Goal: Task Accomplishment & Management: Manage account settings

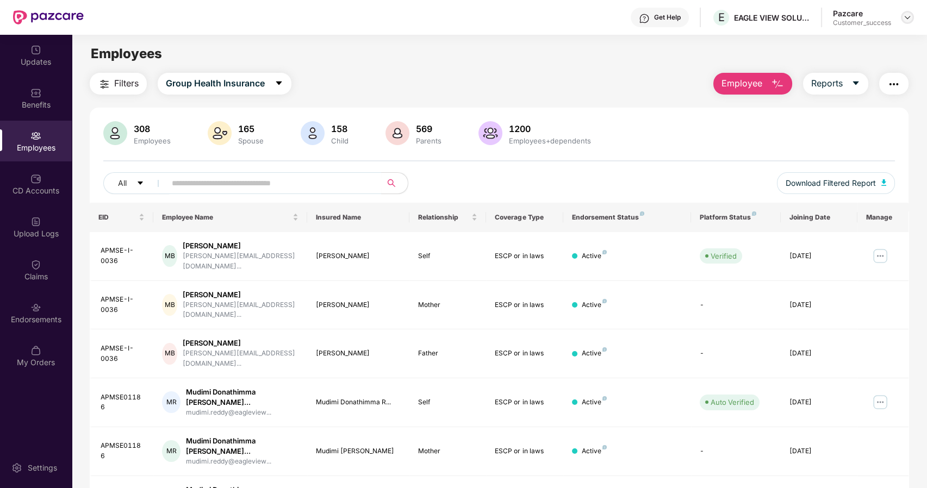
click at [909, 15] on img at bounding box center [907, 17] width 9 height 9
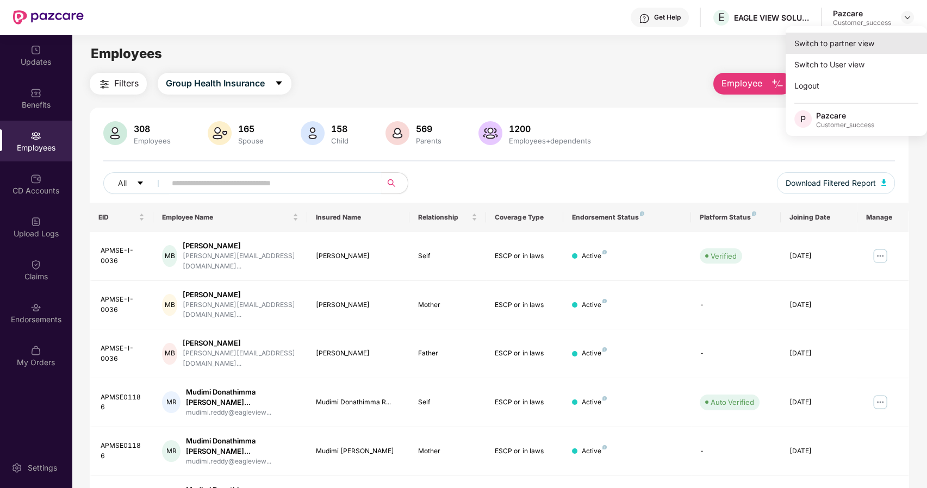
click at [858, 38] on div "Switch to partner view" at bounding box center [856, 43] width 141 height 21
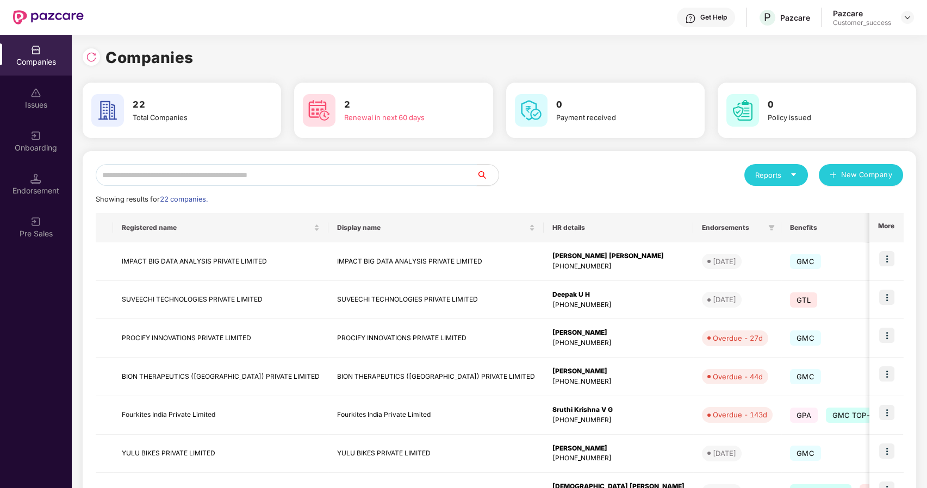
click at [202, 176] on input "text" at bounding box center [286, 175] width 381 height 22
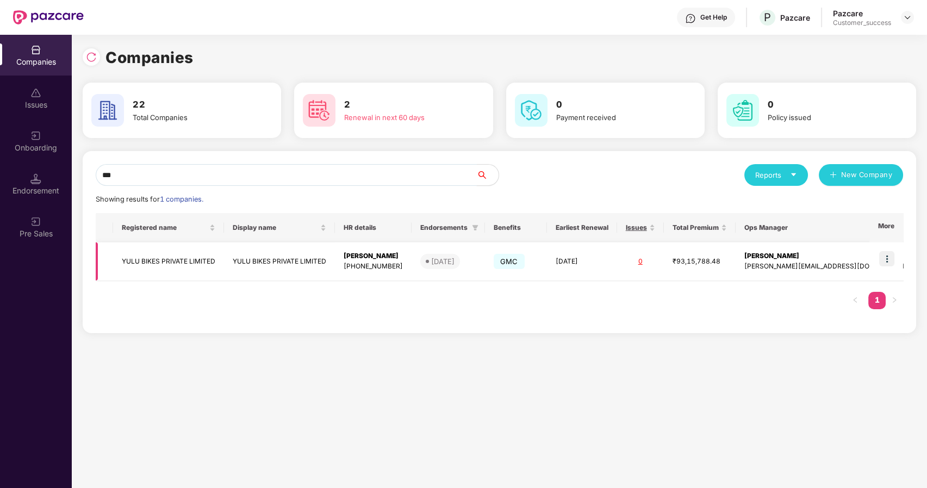
type input "***"
click at [162, 259] on td "YULU BIKES PRIVATE LIMITED" at bounding box center [168, 262] width 111 height 39
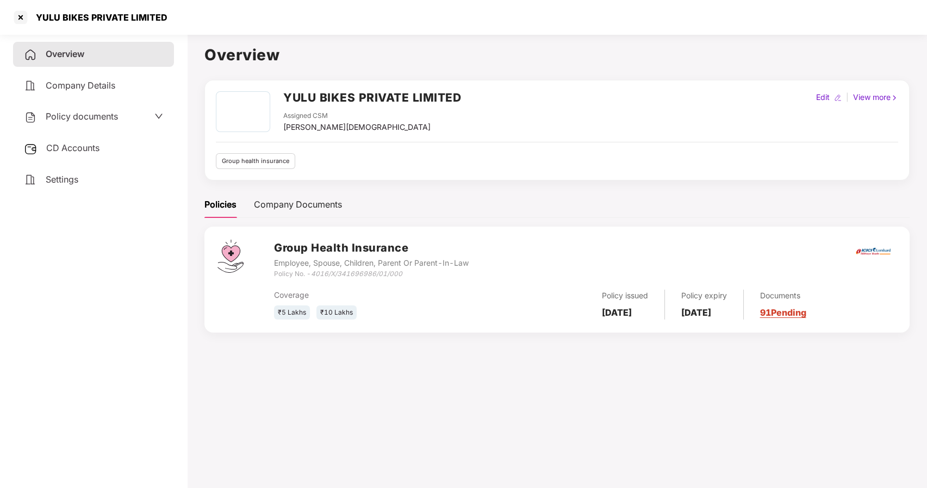
click at [81, 114] on span "Policy documents" at bounding box center [82, 116] width 72 height 11
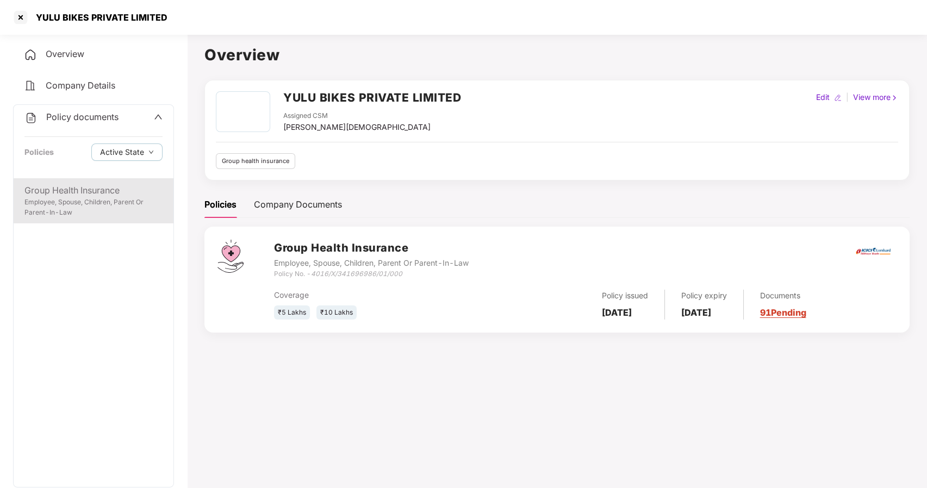
click at [92, 201] on div "Employee, Spouse, Children, Parent Or Parent-In-Law" at bounding box center [93, 207] width 138 height 21
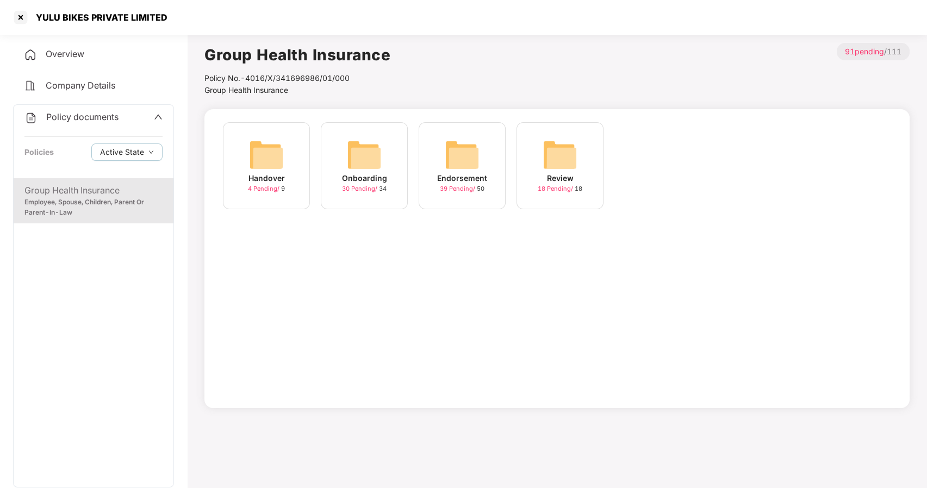
click at [387, 172] on div "Onboarding 30 Pending / 34" at bounding box center [364, 165] width 87 height 87
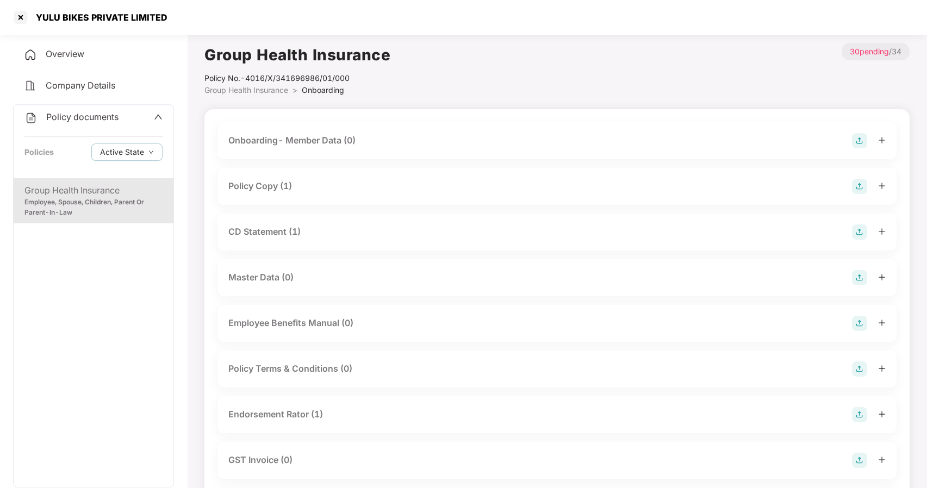
click at [238, 182] on div "Policy Copy (1)" at bounding box center [260, 186] width 64 height 14
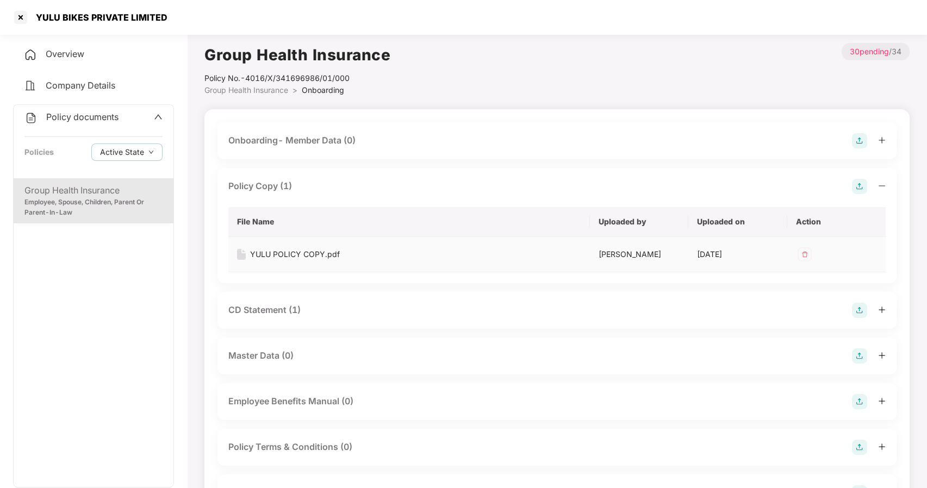
click at [305, 254] on div "YULU POLICY COPY.pdf" at bounding box center [295, 255] width 90 height 12
click at [133, 201] on div "Employee, Spouse, Children, Parent Or Parent-In-Law" at bounding box center [93, 207] width 138 height 21
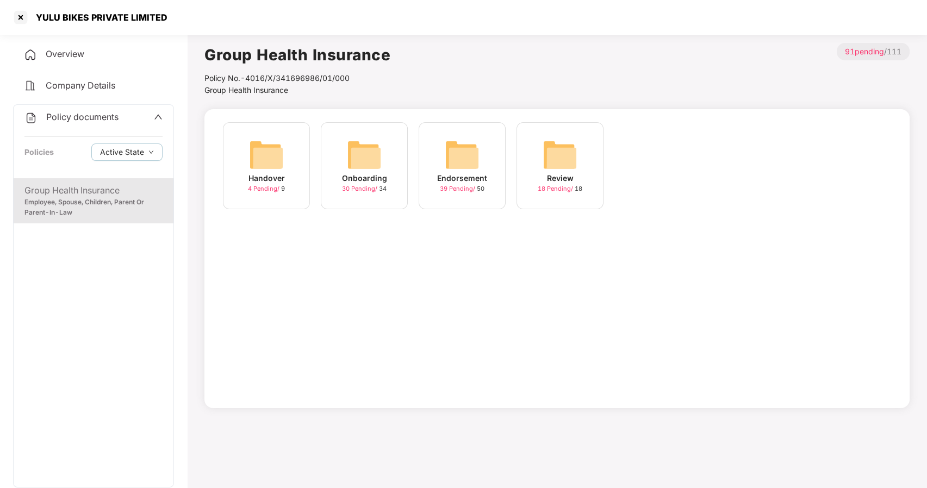
click at [460, 160] on img at bounding box center [462, 155] width 35 height 35
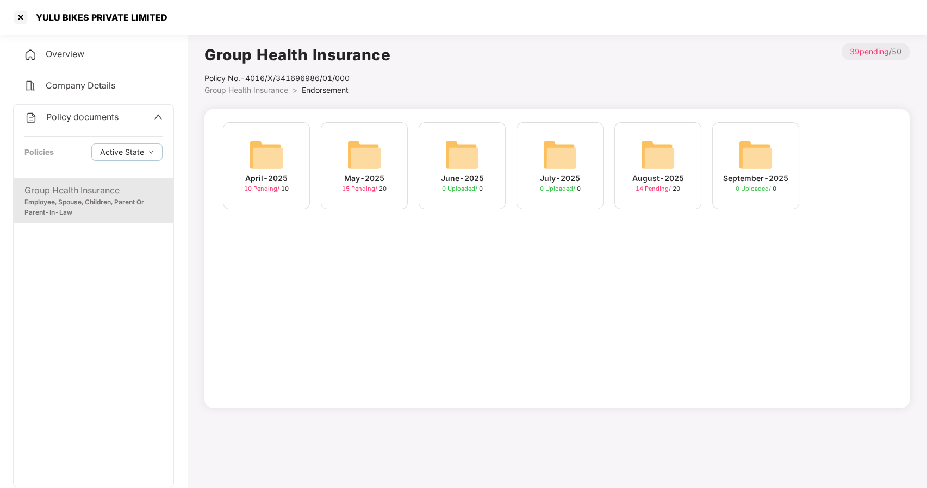
click at [661, 148] on img at bounding box center [658, 155] width 35 height 35
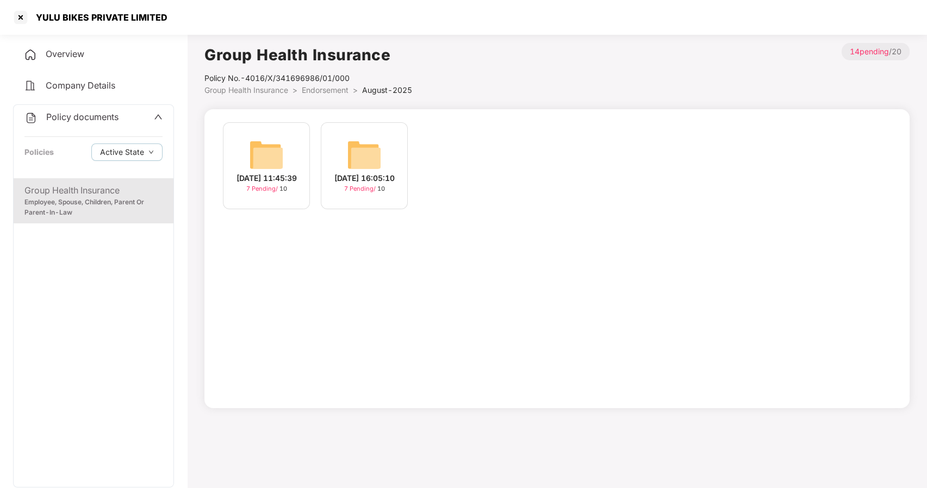
scroll to position [30, 0]
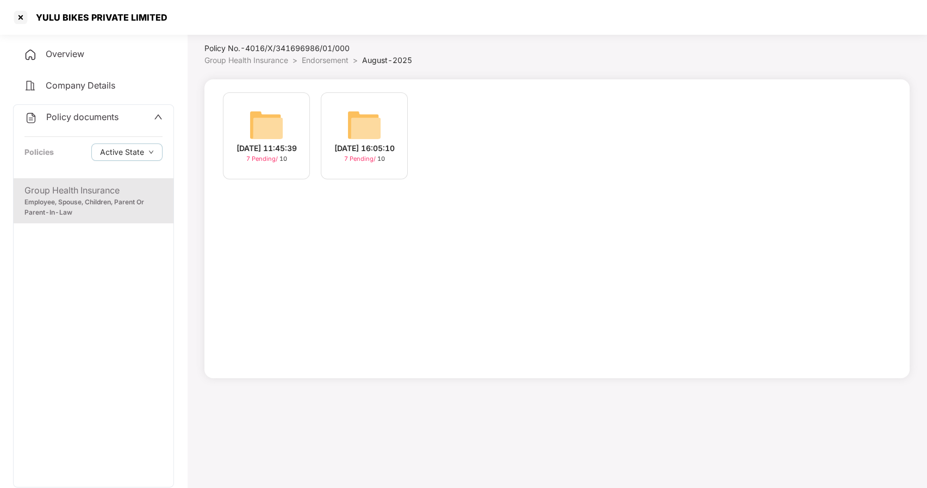
click at [237, 150] on div "[DATE] 11:45:39" at bounding box center [267, 148] width 60 height 12
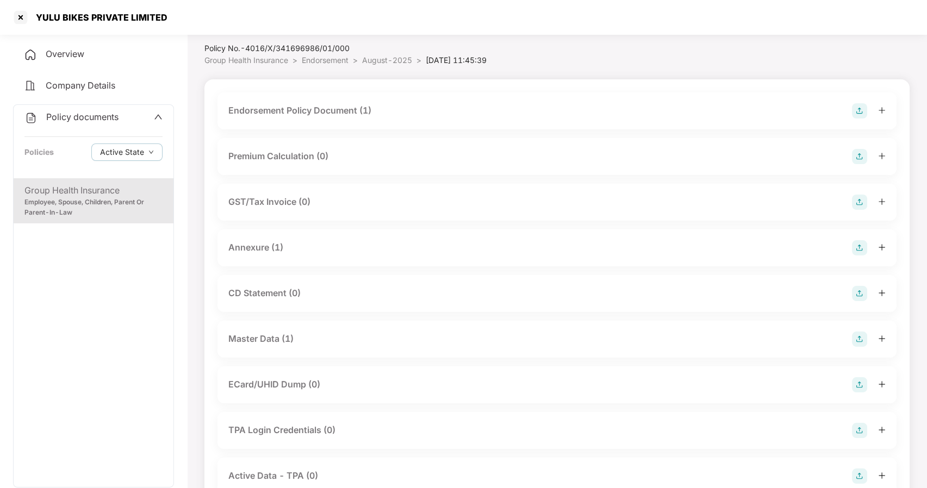
click at [269, 333] on div "Master Data (1)" at bounding box center [260, 339] width 65 height 14
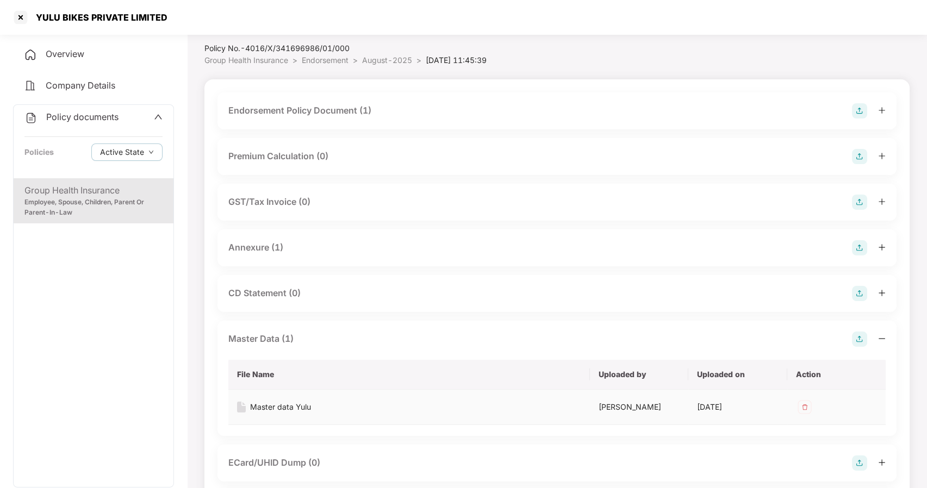
click at [287, 402] on div "Master data Yulu" at bounding box center [280, 407] width 61 height 12
click at [18, 14] on div at bounding box center [20, 17] width 17 height 17
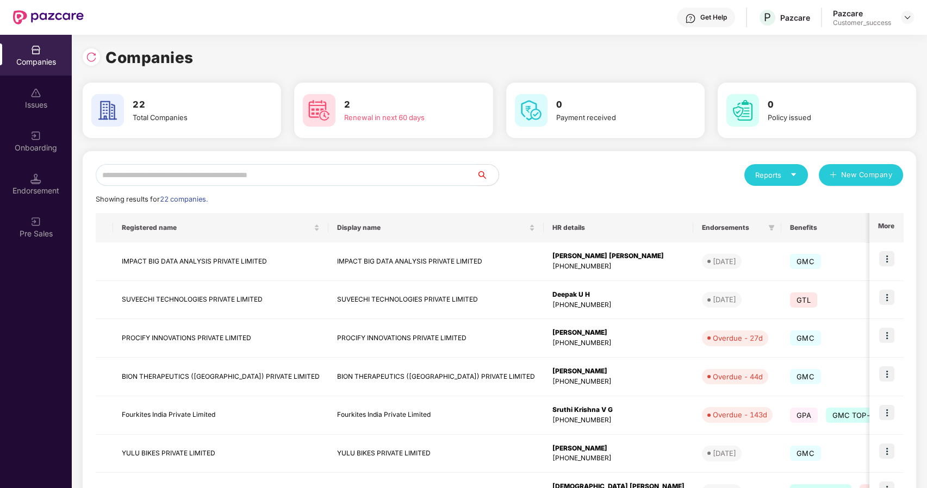
click at [195, 173] on input "text" at bounding box center [286, 175] width 381 height 22
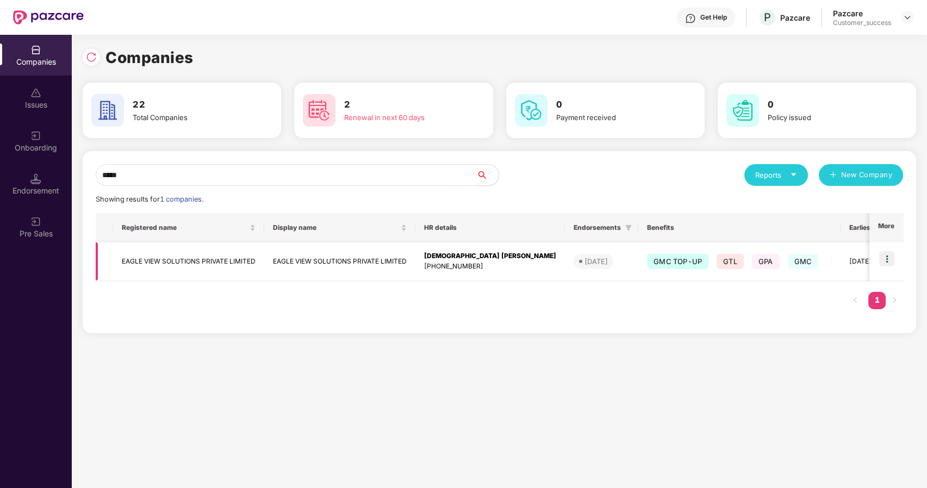
type input "*****"
click at [886, 255] on img at bounding box center [886, 258] width 15 height 15
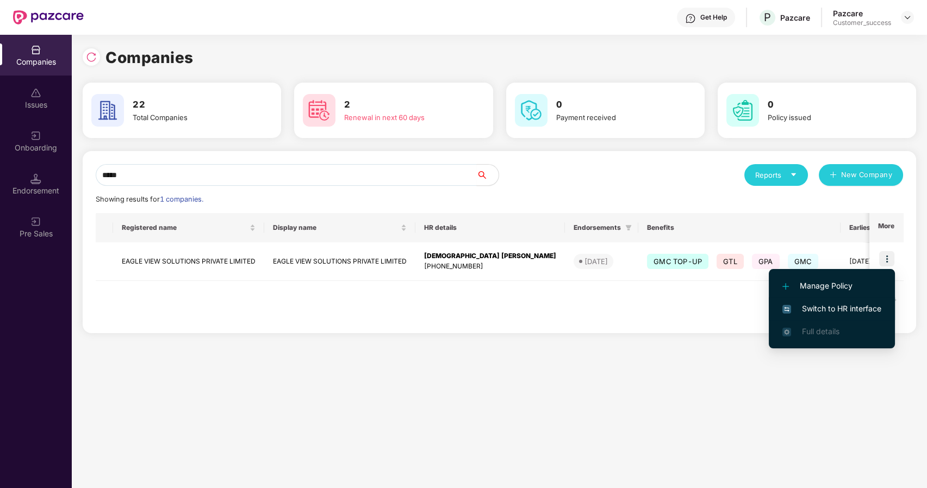
click at [816, 307] on span "Switch to HR interface" at bounding box center [832, 309] width 99 height 12
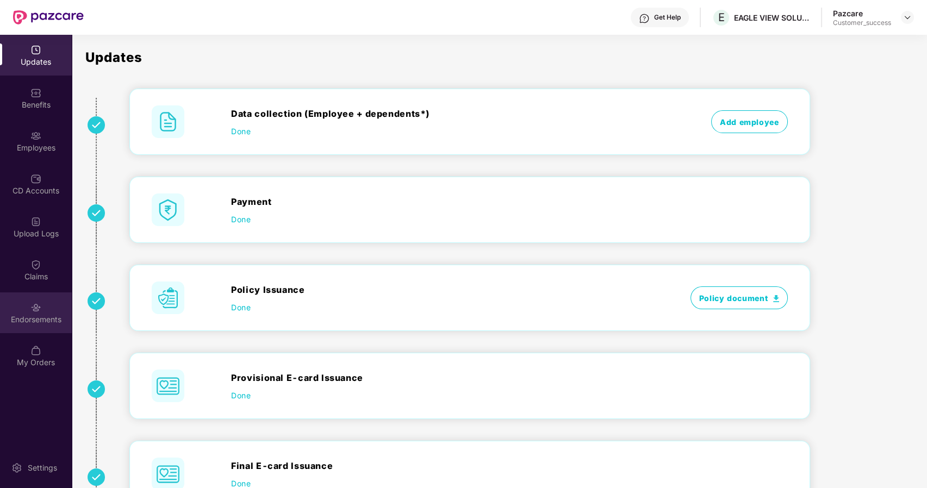
click at [32, 300] on div "Endorsements" at bounding box center [36, 313] width 72 height 41
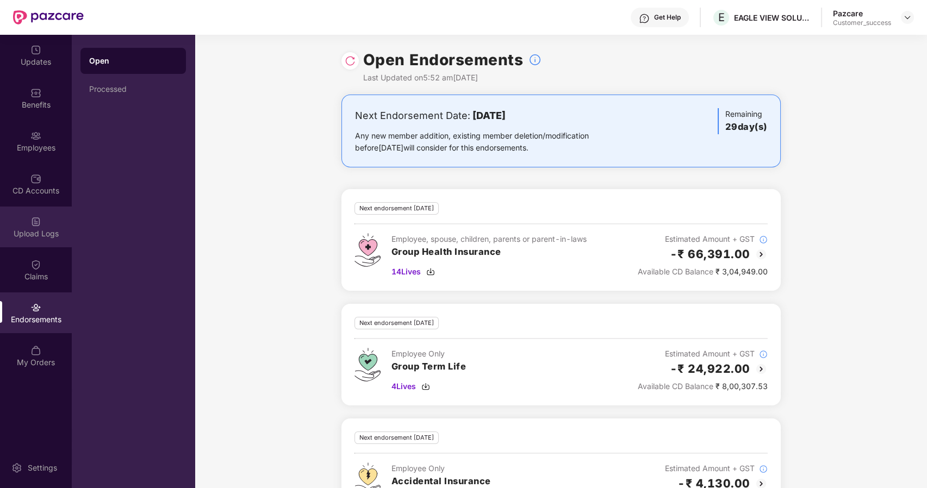
click at [33, 235] on div "Upload Logs" at bounding box center [36, 233] width 72 height 11
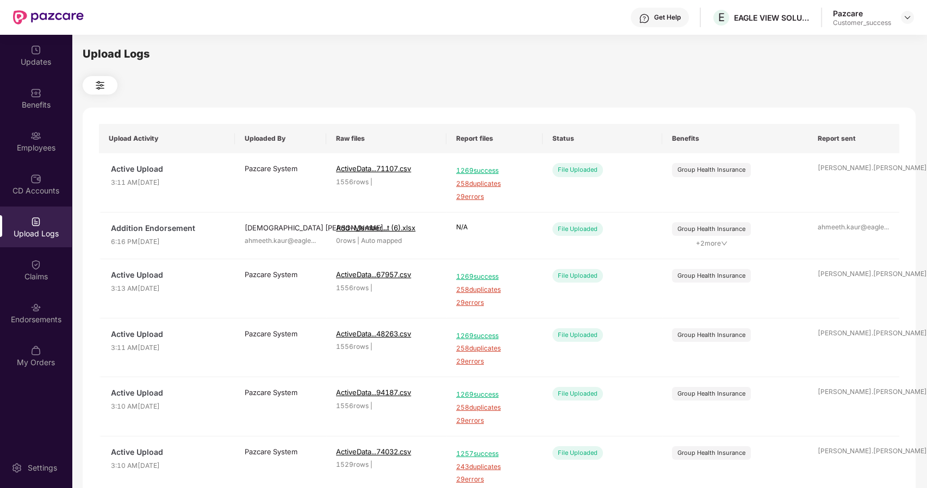
scroll to position [287, 0]
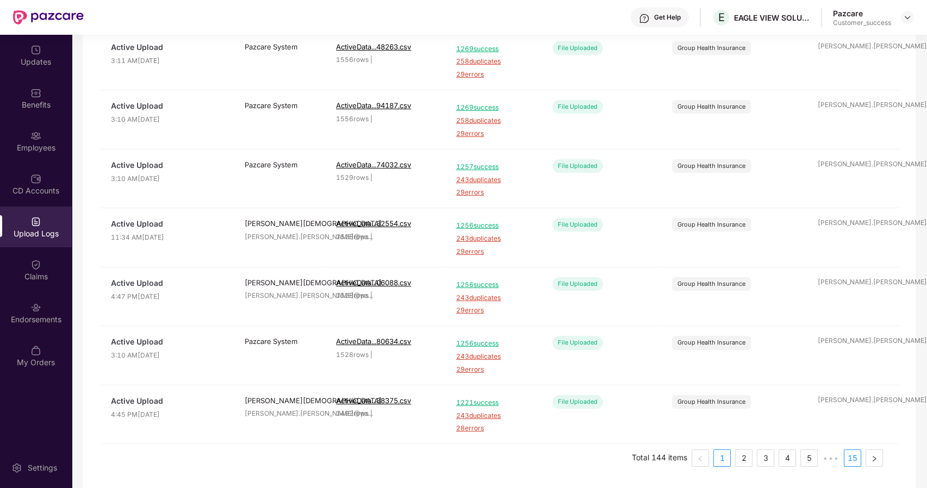
click at [847, 456] on link "15" at bounding box center [853, 458] width 16 height 16
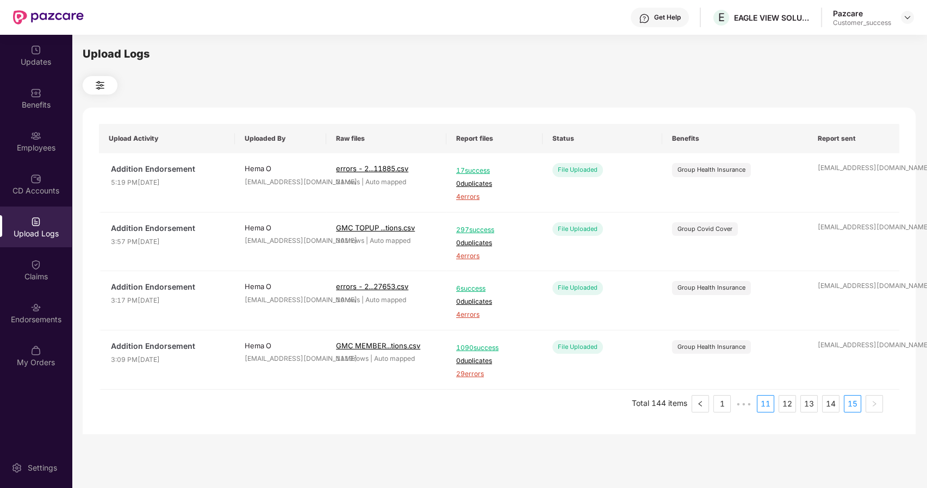
click at [767, 400] on link "11" at bounding box center [766, 404] width 16 height 16
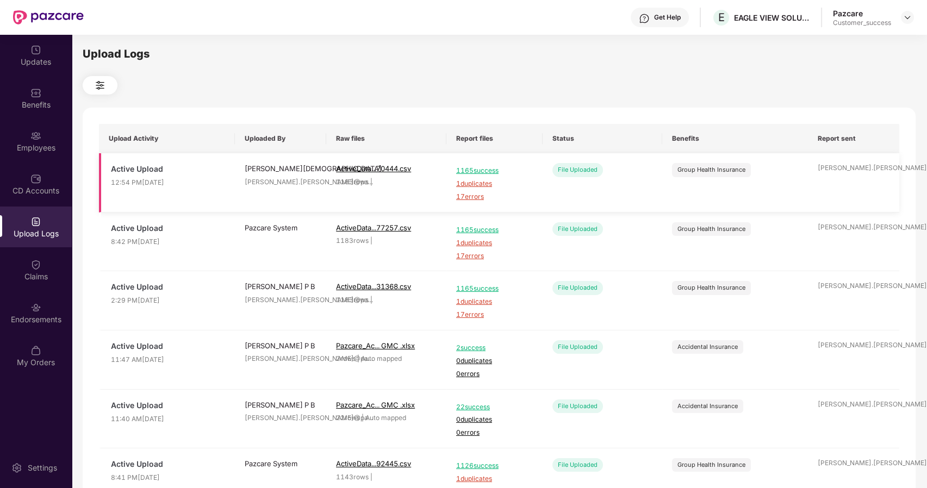
click at [480, 167] on span "1165 success" at bounding box center [494, 171] width 77 height 10
click at [32, 152] on div "Employees" at bounding box center [36, 147] width 72 height 11
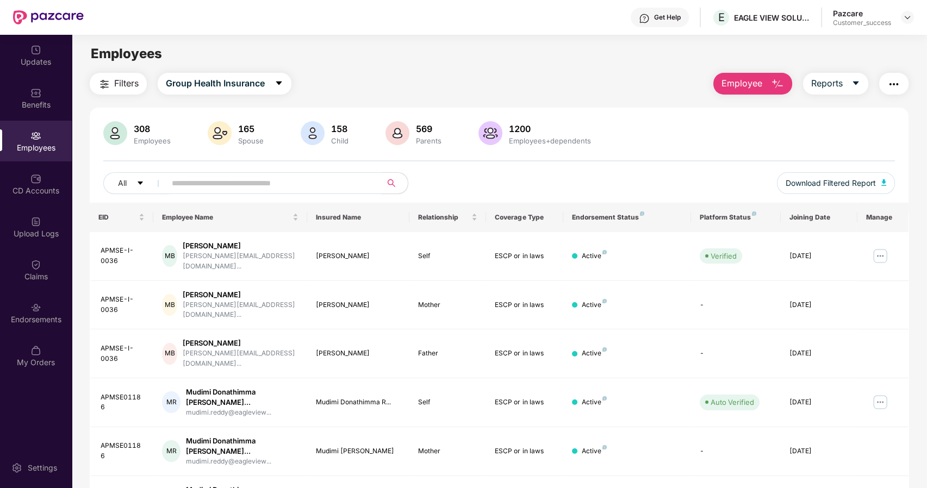
click at [741, 82] on span "Employee" at bounding box center [742, 84] width 41 height 14
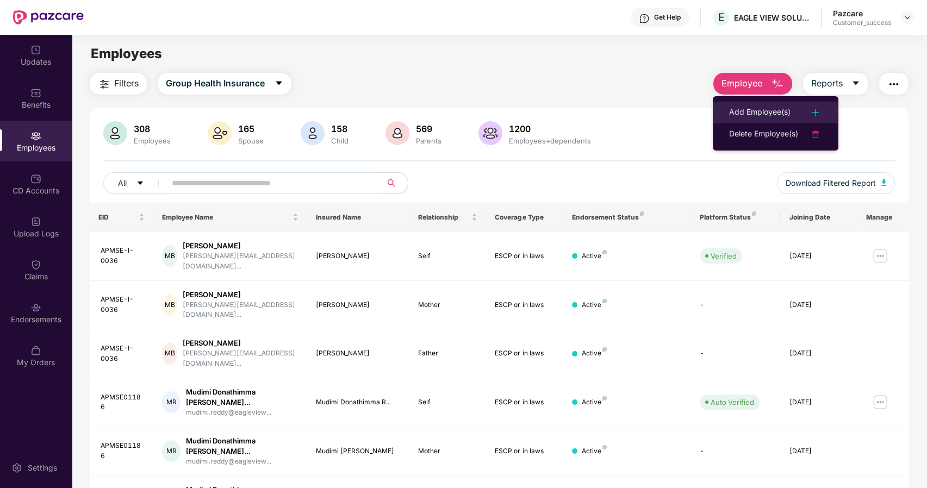
click at [753, 109] on div "Add Employee(s)" at bounding box center [759, 112] width 61 height 13
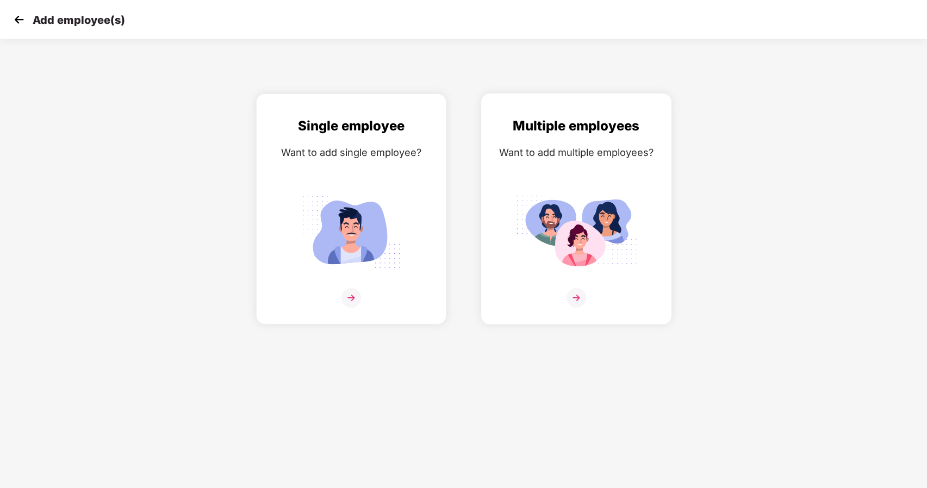
click at [579, 295] on img at bounding box center [577, 298] width 20 height 20
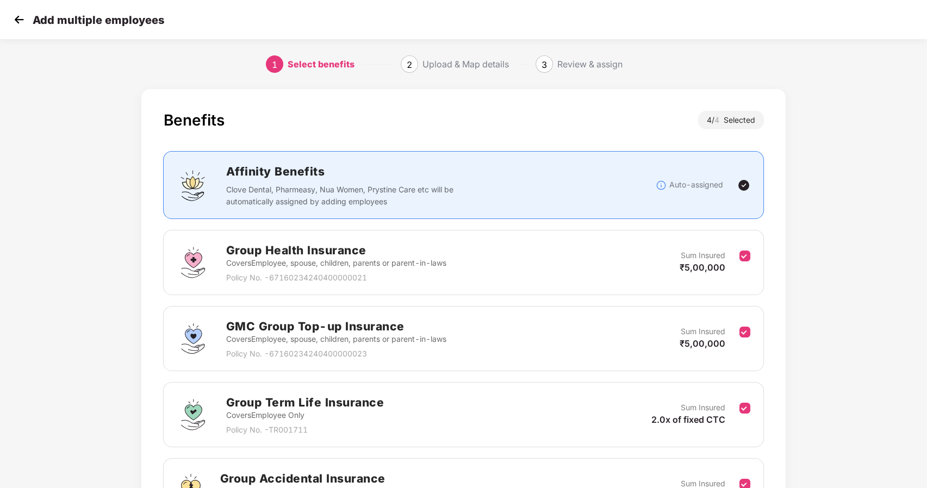
scroll to position [129, 0]
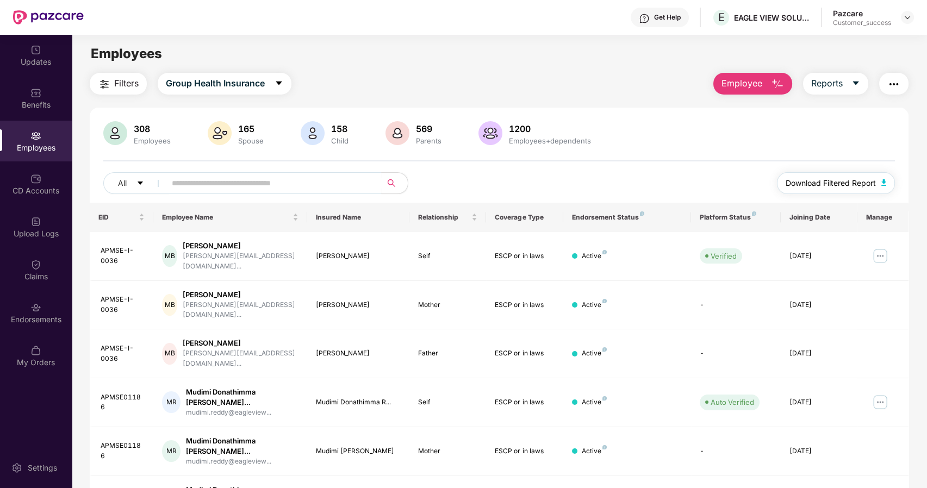
click at [834, 178] on span "Download Filtered Report" at bounding box center [831, 183] width 90 height 12
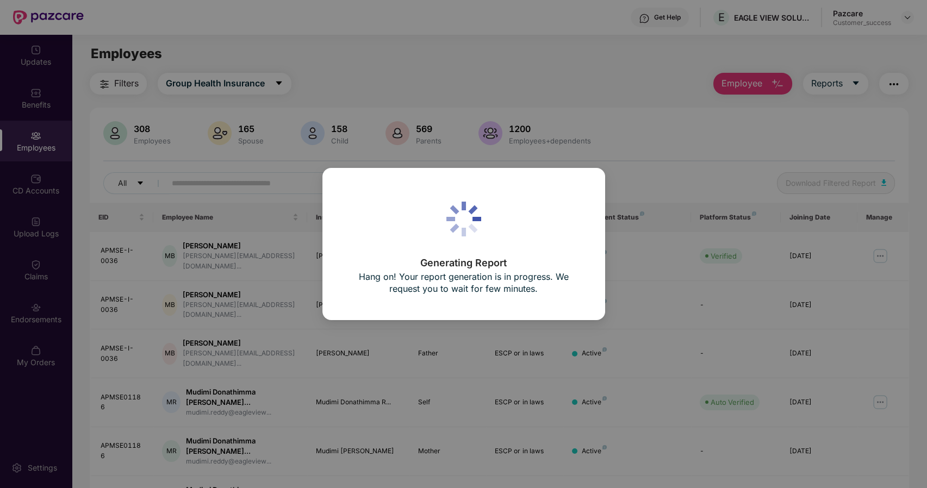
click at [727, 144] on div "Generating Report Hang on! Your report generation is in progress. We request yo…" at bounding box center [463, 244] width 927 height 488
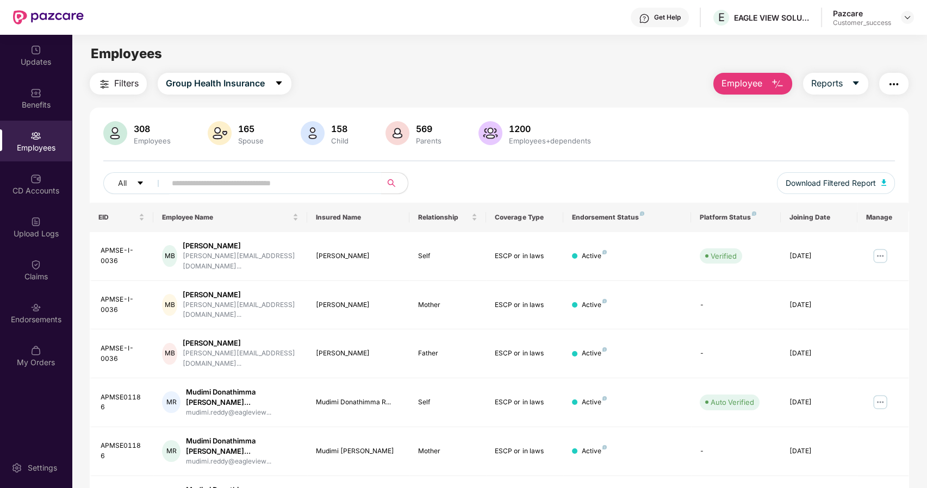
click at [784, 152] on div "308 Employees 165 Spouse 158 Child 569 Parents 1200 Employees+dependents All Do…" at bounding box center [500, 162] width 820 height 82
click at [762, 76] on button "Employee" at bounding box center [752, 84] width 79 height 22
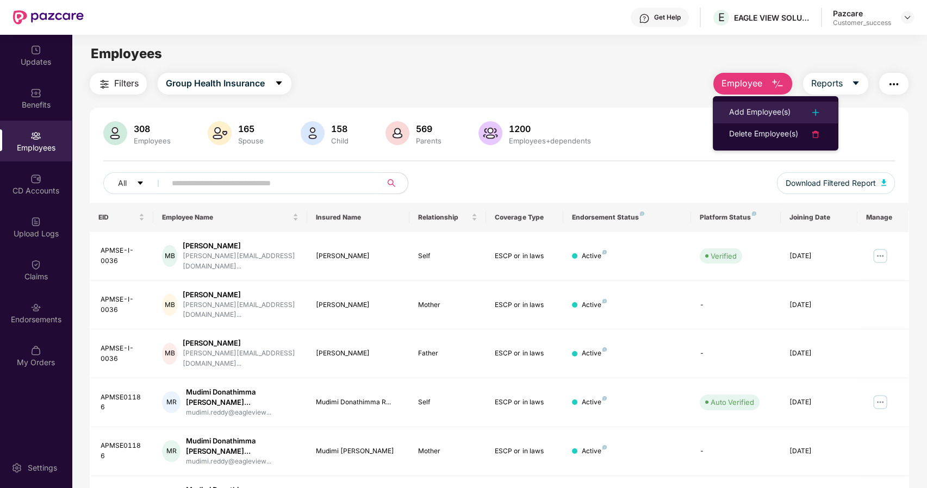
click at [753, 107] on div "Add Employee(s)" at bounding box center [759, 112] width 61 height 13
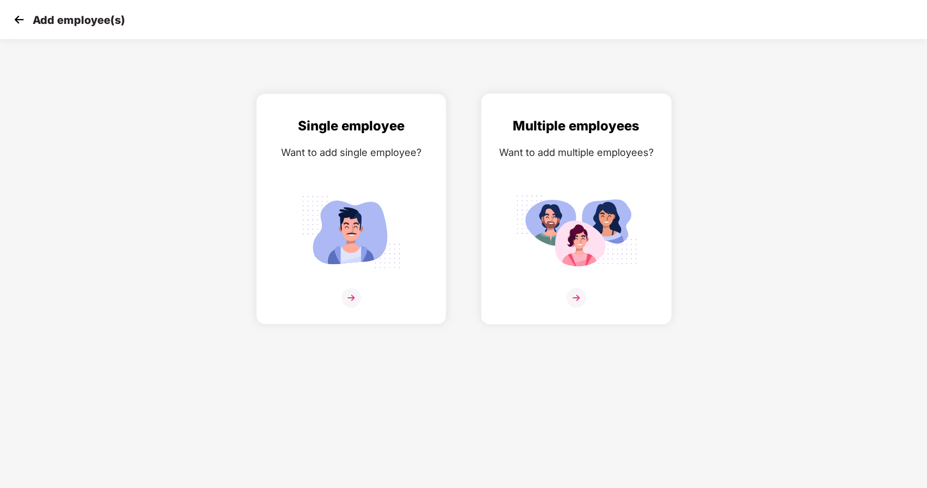
click at [586, 285] on div "Multiple employees Want to add multiple employees?" at bounding box center [576, 219] width 167 height 206
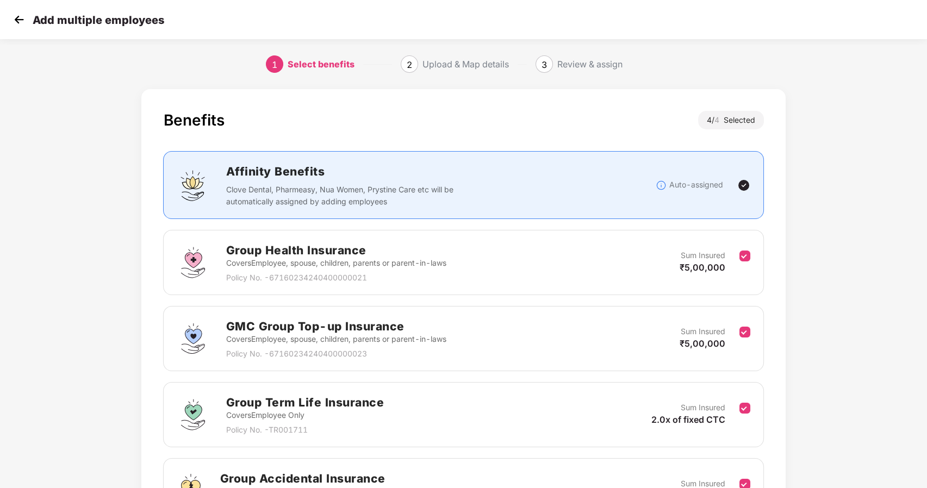
scroll to position [129, 0]
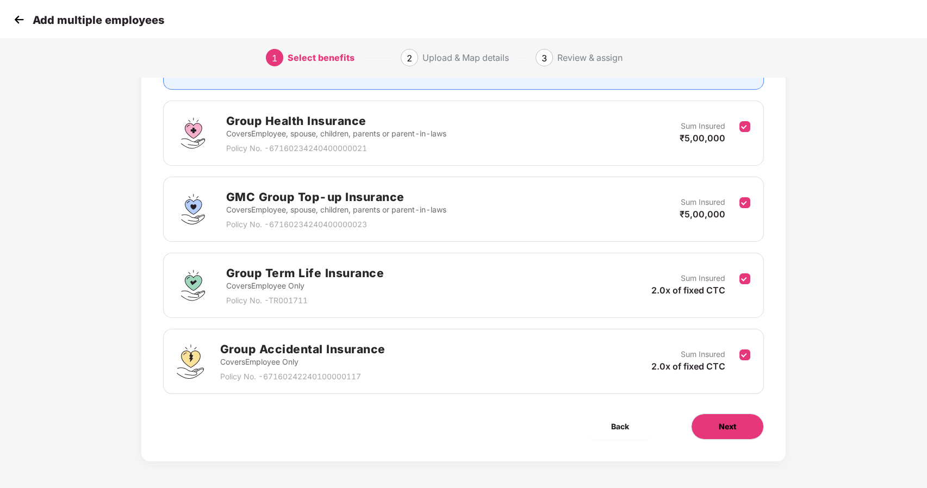
click at [717, 427] on button "Next" at bounding box center [727, 427] width 73 height 26
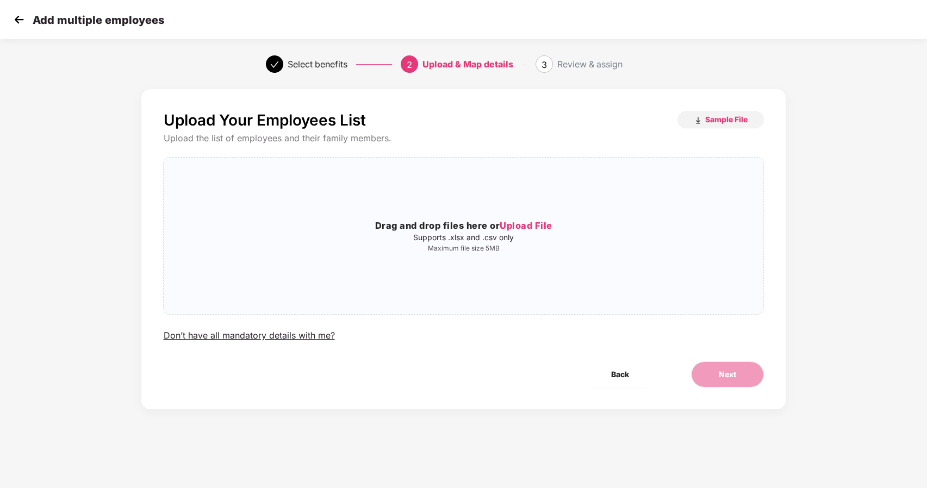
scroll to position [0, 0]
click at [698, 119] on img "button" at bounding box center [698, 120] width 9 height 9
click at [515, 226] on span "Upload File" at bounding box center [526, 225] width 53 height 11
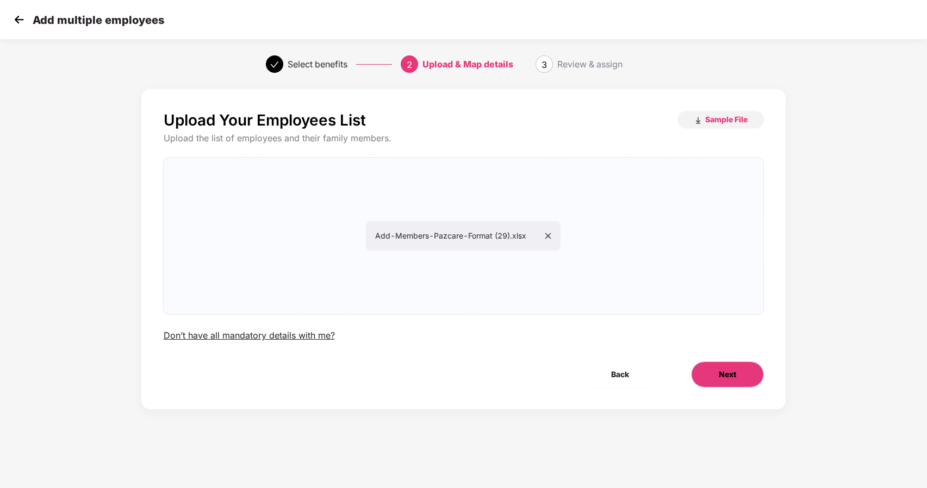
click at [719, 376] on span "Next" at bounding box center [727, 375] width 17 height 12
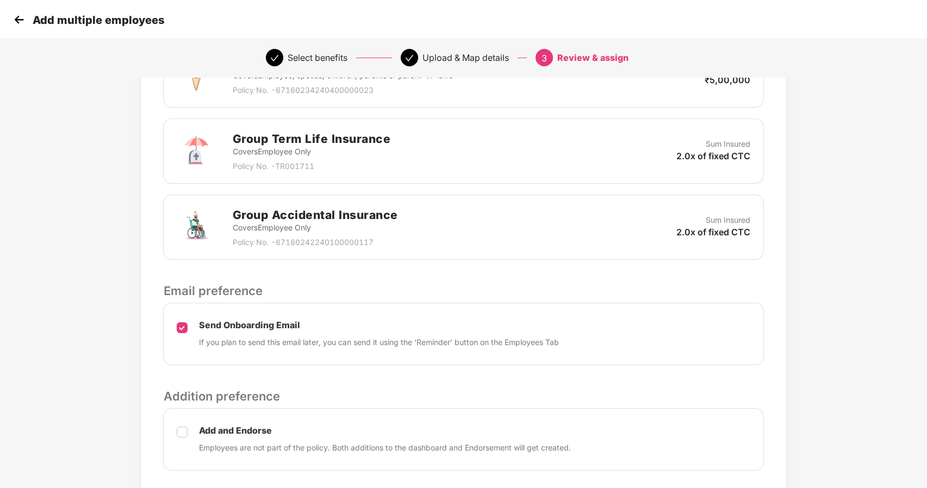
scroll to position [451, 0]
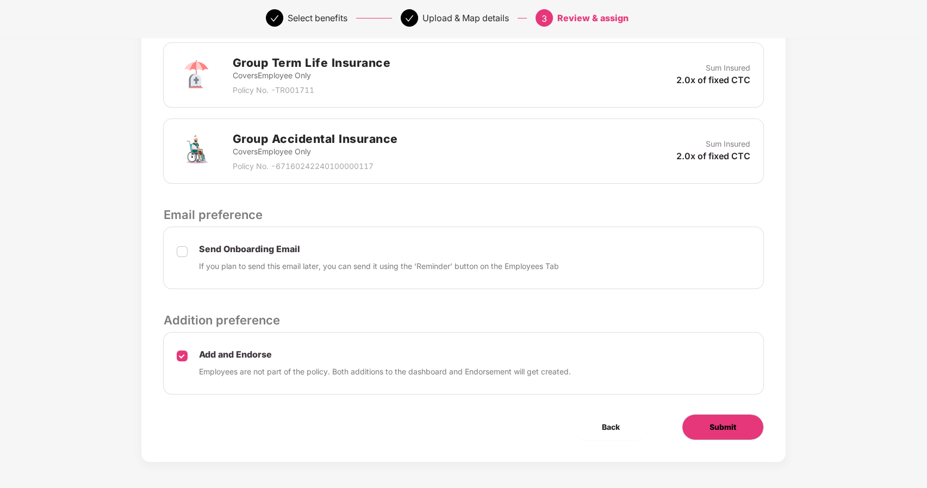
click at [707, 420] on button "Submit" at bounding box center [723, 427] width 82 height 26
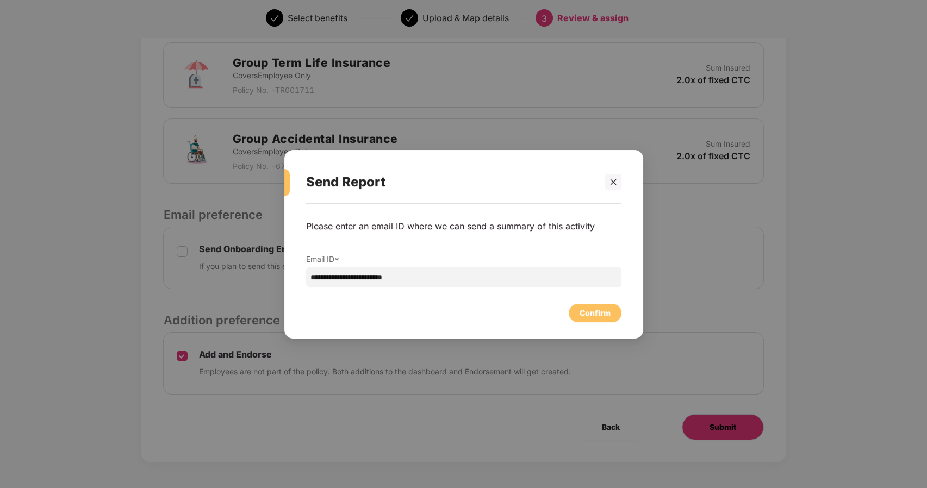
scroll to position [0, 0]
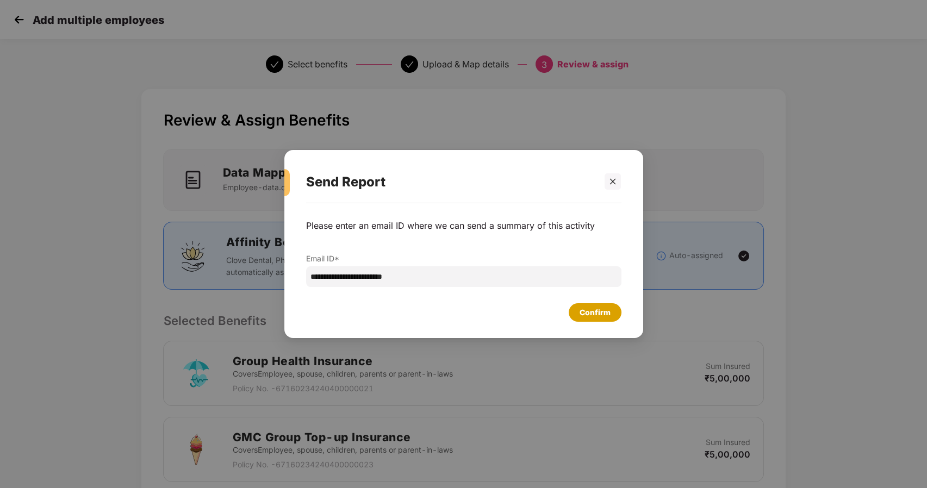
click at [591, 314] on div "Confirm" at bounding box center [595, 313] width 31 height 12
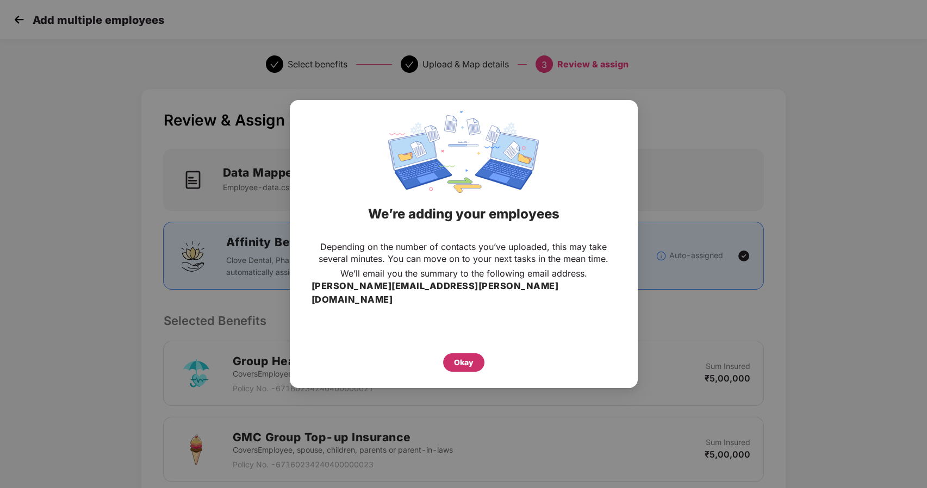
click at [456, 357] on div "Okay" at bounding box center [464, 363] width 20 height 12
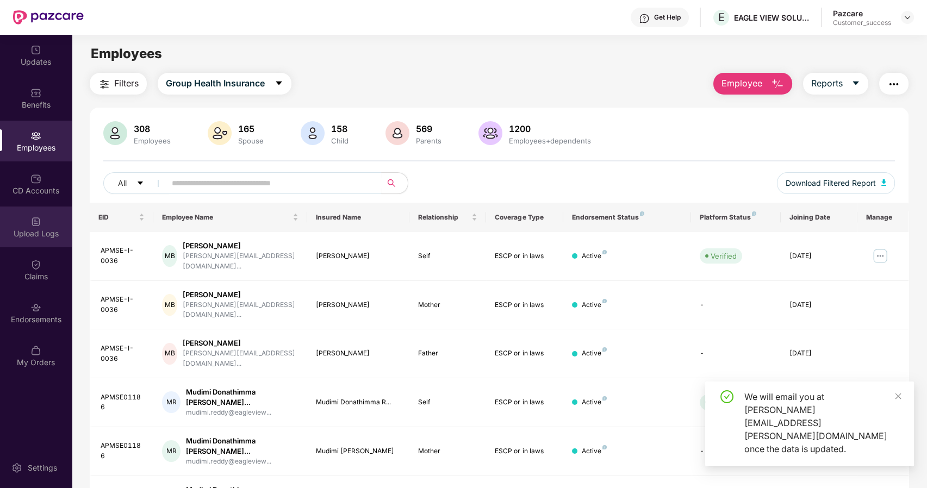
click at [23, 231] on div "Upload Logs" at bounding box center [36, 233] width 72 height 11
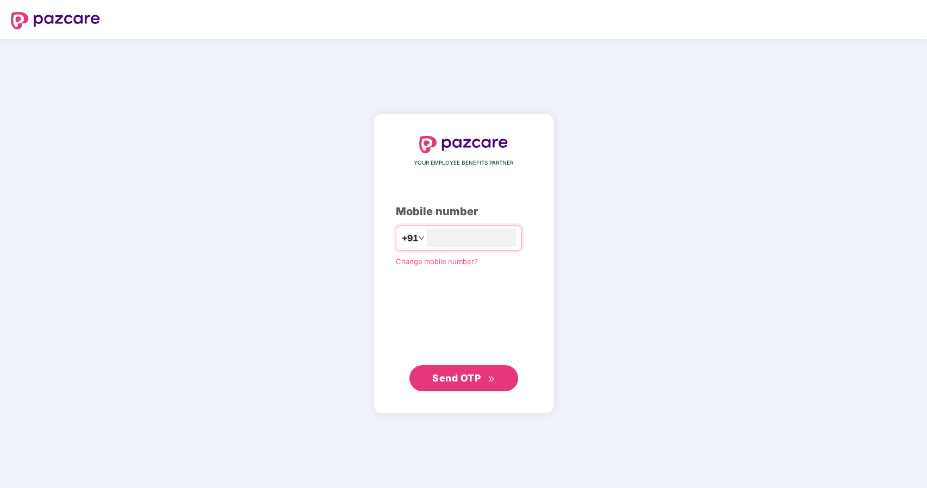
type input "**********"
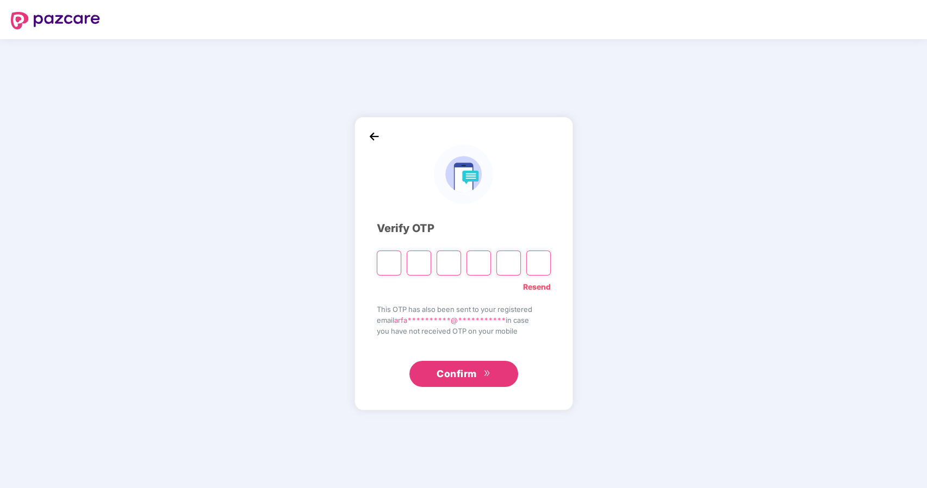
type input "*"
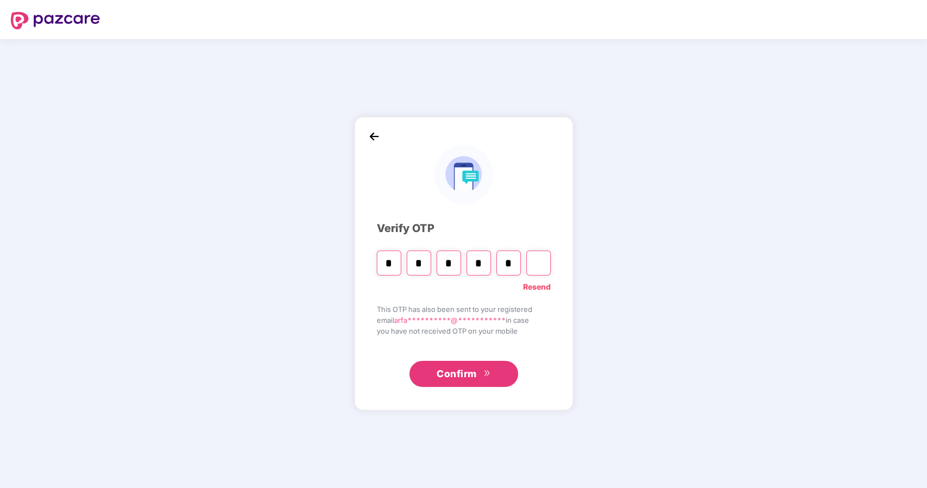
type input "*"
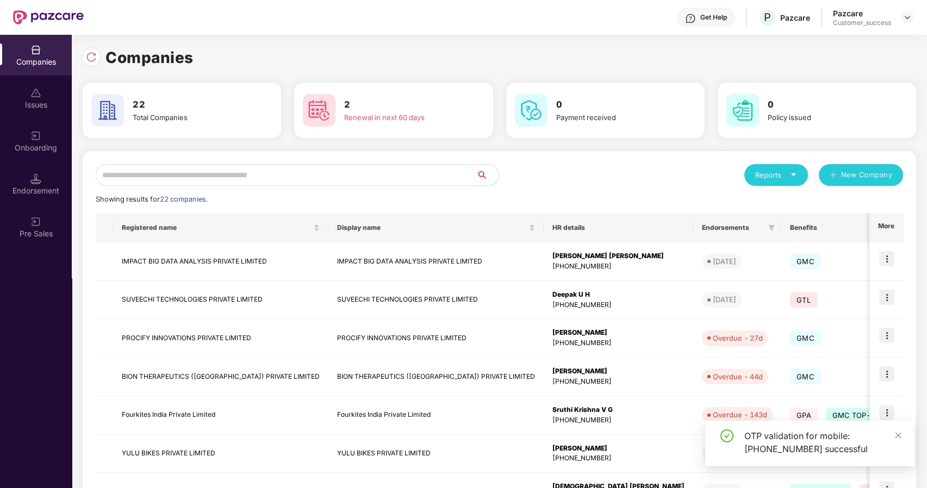
click at [145, 177] on input "text" at bounding box center [286, 175] width 381 height 22
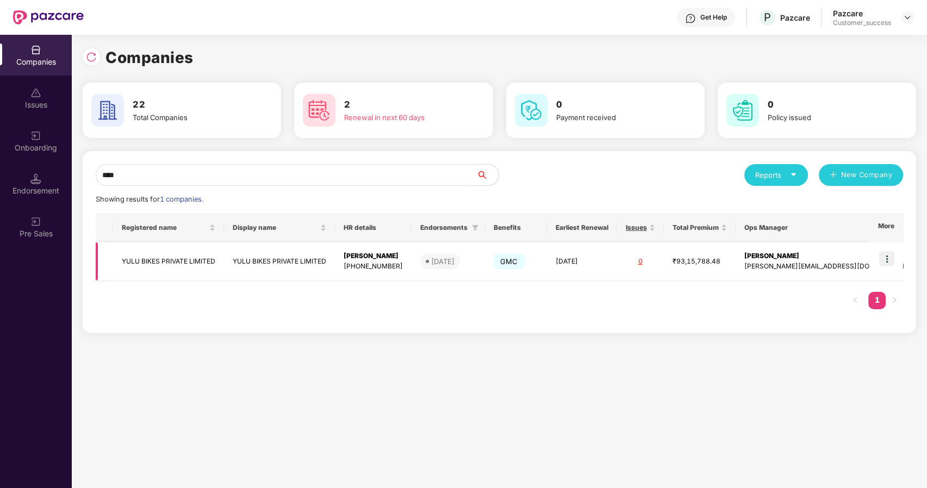
type input "****"
click at [160, 262] on td "YULU BIKES PRIVATE LIMITED" at bounding box center [168, 262] width 111 height 39
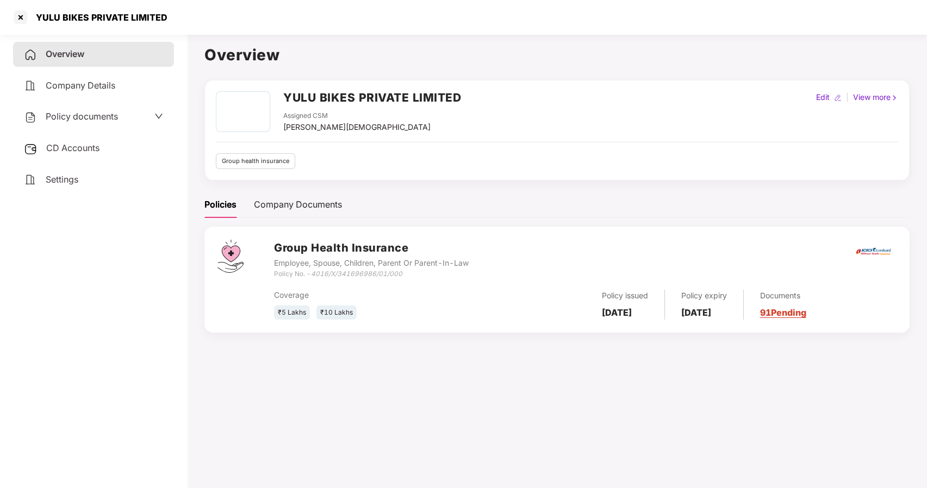
click at [110, 116] on span "Policy documents" at bounding box center [82, 116] width 72 height 11
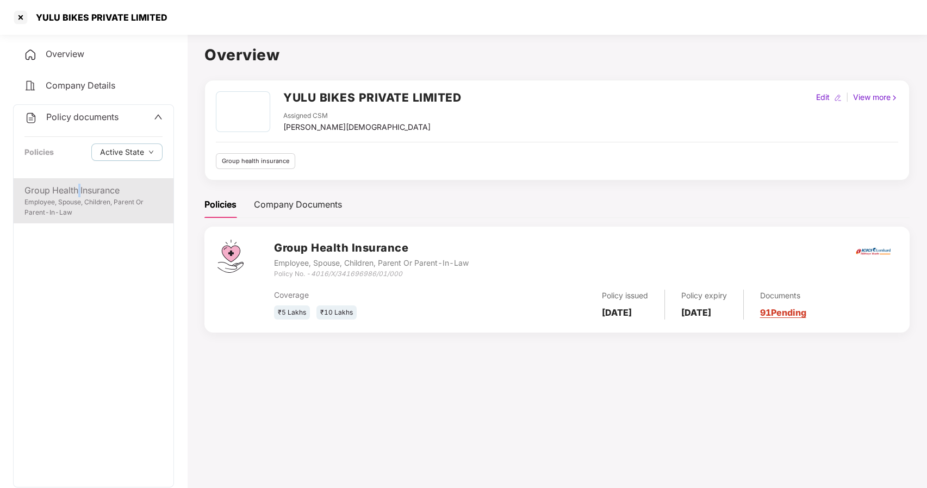
click at [80, 189] on div "Group Health Insurance" at bounding box center [93, 191] width 138 height 14
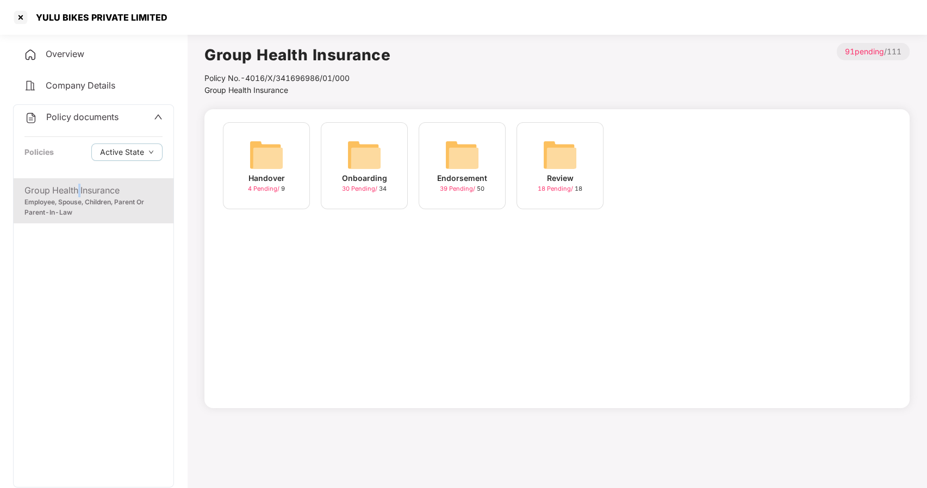
click at [474, 157] on img at bounding box center [462, 155] width 35 height 35
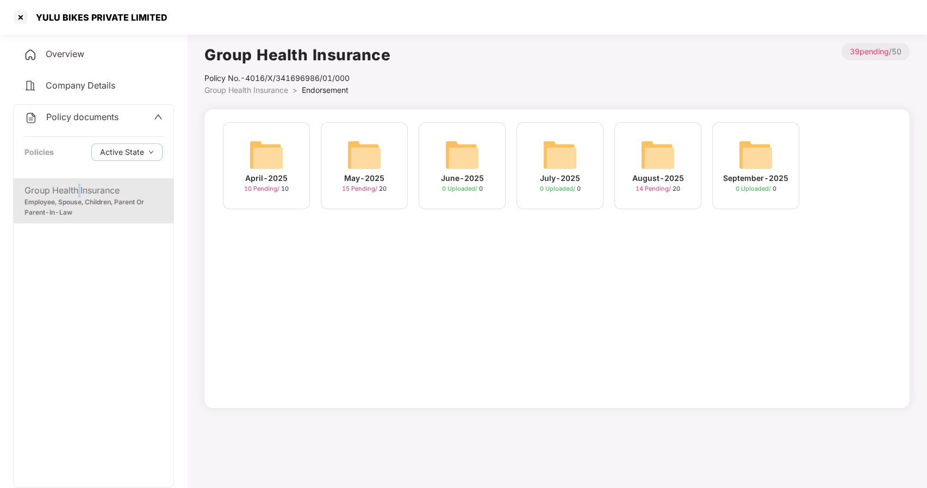
click at [653, 167] on img at bounding box center [658, 155] width 35 height 35
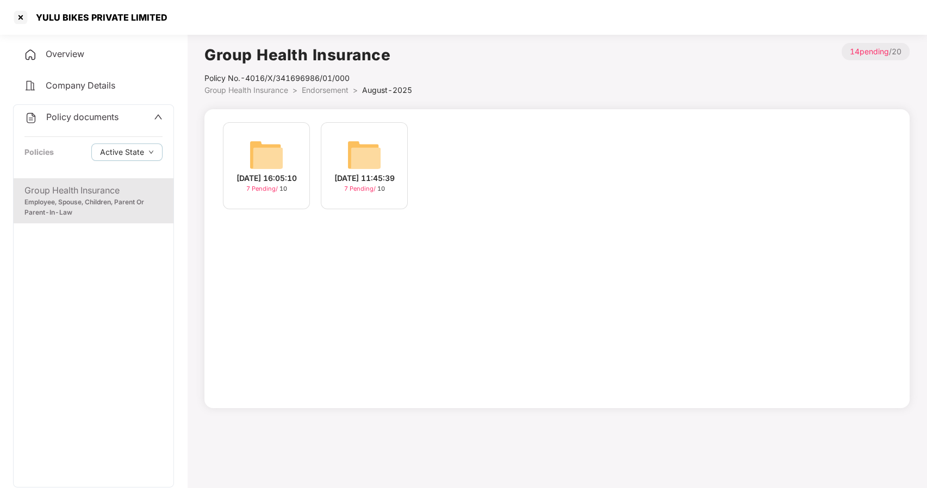
click at [367, 172] on div "[DATE] 11:45:39" at bounding box center [364, 178] width 60 height 12
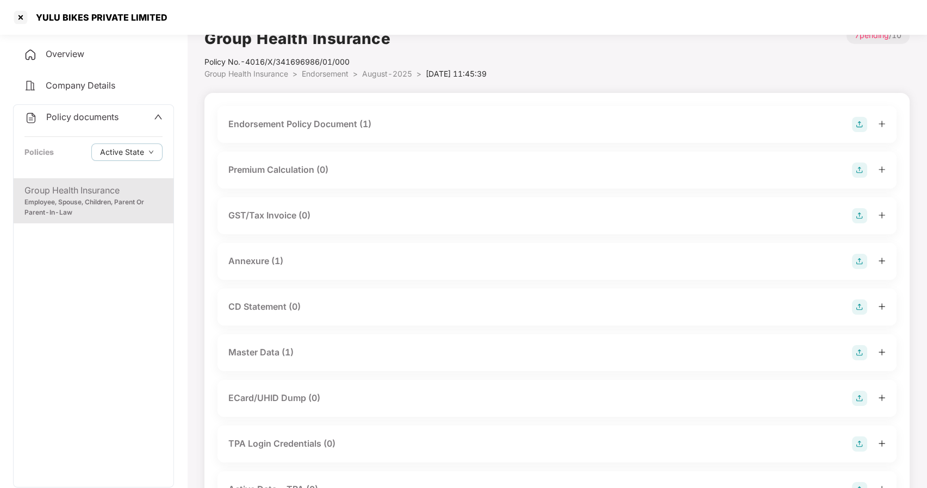
scroll to position [13, 0]
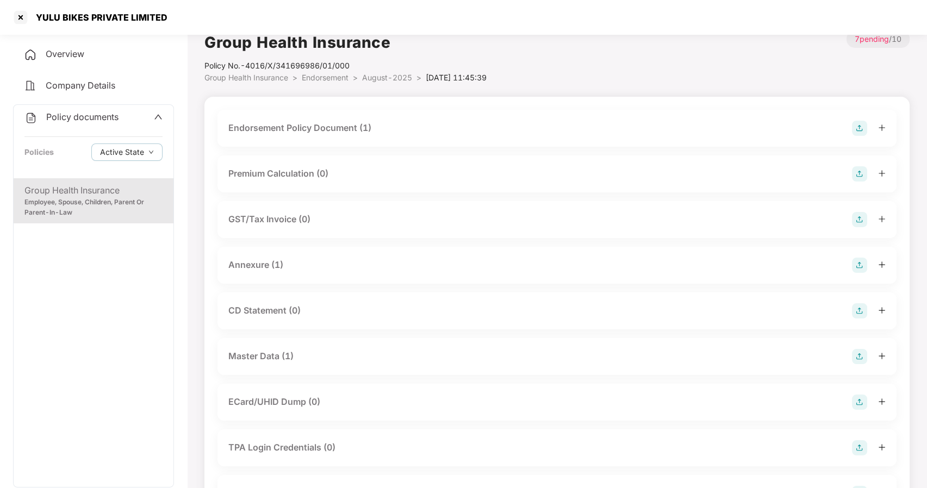
click at [311, 128] on div "Endorsement Policy Document (1)" at bounding box center [299, 128] width 143 height 14
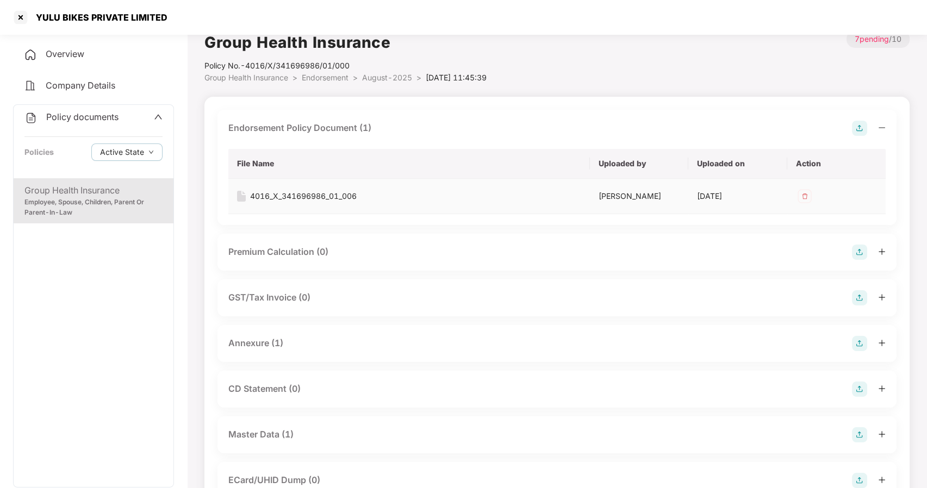
click at [297, 194] on div "4016_X_341696986_01_006" at bounding box center [303, 196] width 107 height 12
click at [22, 19] on div at bounding box center [20, 17] width 17 height 17
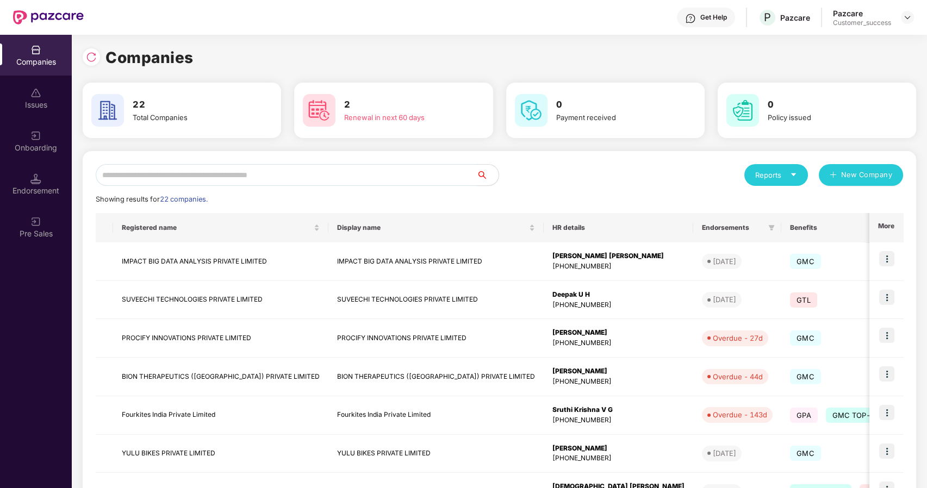
click at [226, 182] on input "text" at bounding box center [286, 175] width 381 height 22
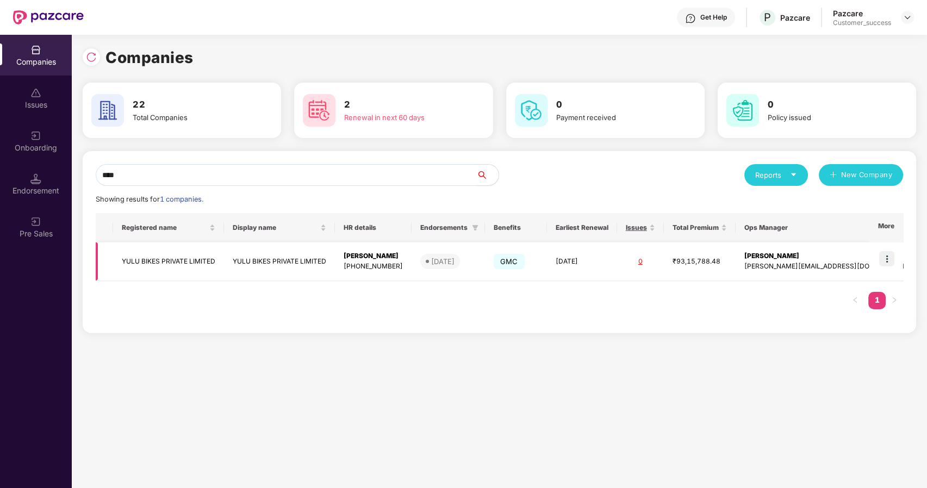
type input "****"
click at [888, 261] on img at bounding box center [886, 258] width 15 height 15
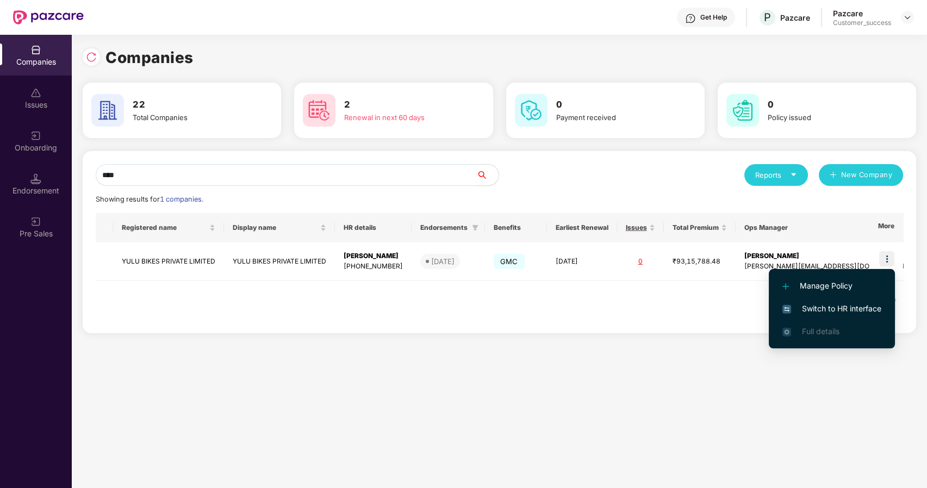
click at [796, 303] on span "Switch to HR interface" at bounding box center [832, 309] width 99 height 12
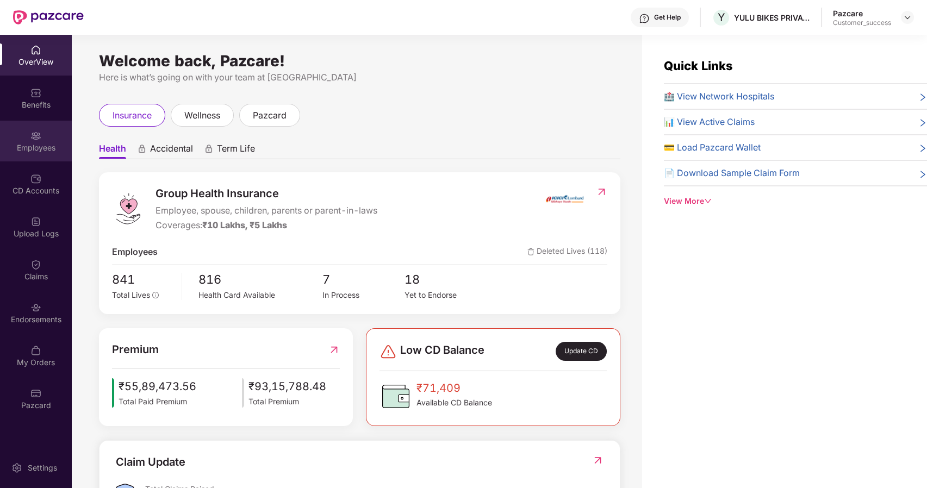
click at [42, 139] on div "Employees" at bounding box center [36, 141] width 72 height 41
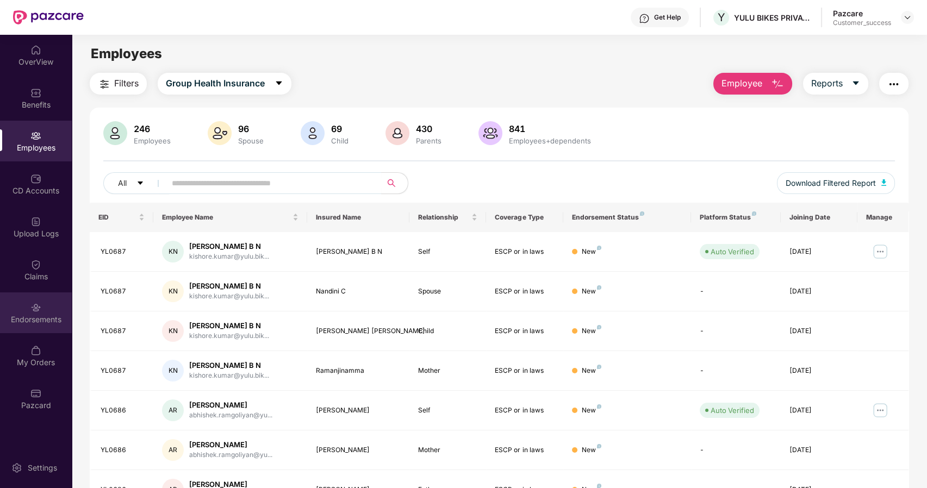
click at [39, 324] on div "Endorsements" at bounding box center [36, 319] width 72 height 11
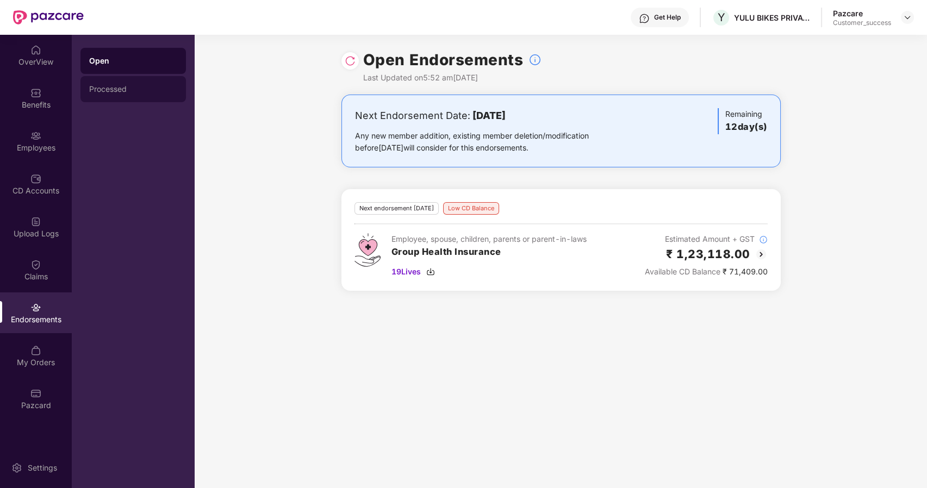
click at [122, 90] on div "Processed" at bounding box center [133, 89] width 88 height 9
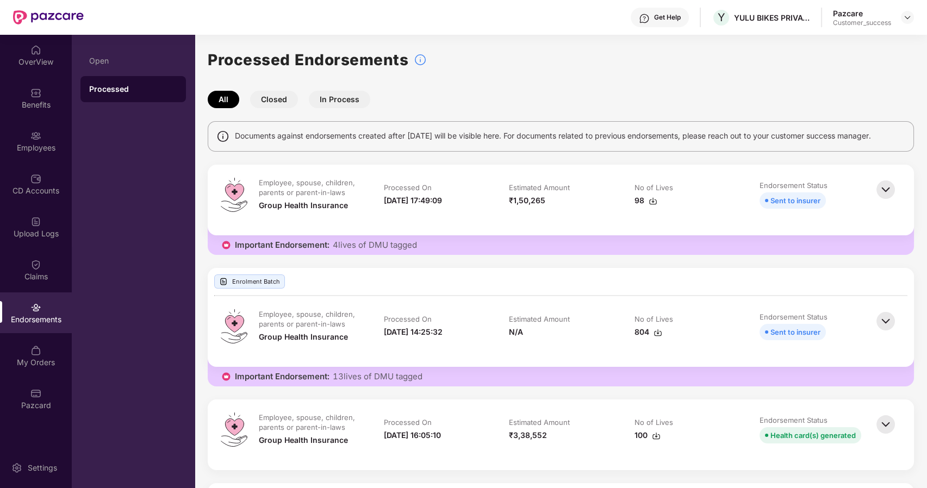
click at [884, 194] on img at bounding box center [886, 190] width 24 height 24
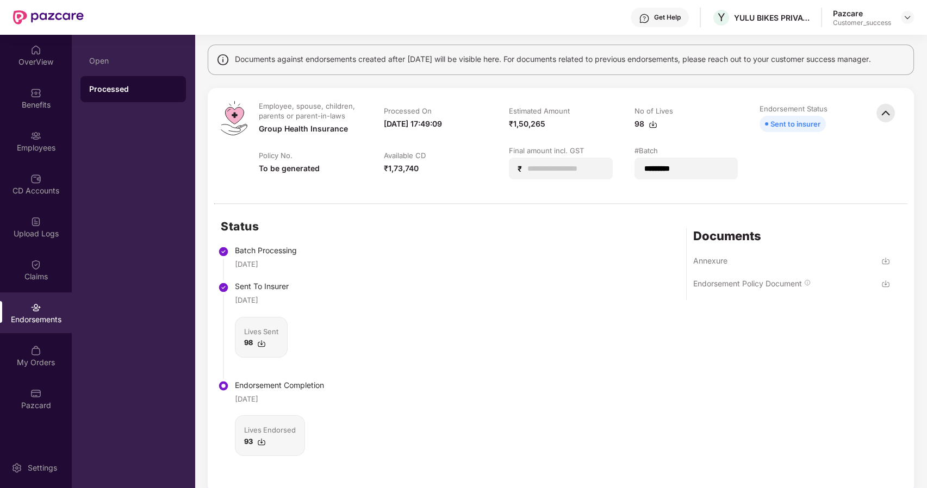
scroll to position [82, 0]
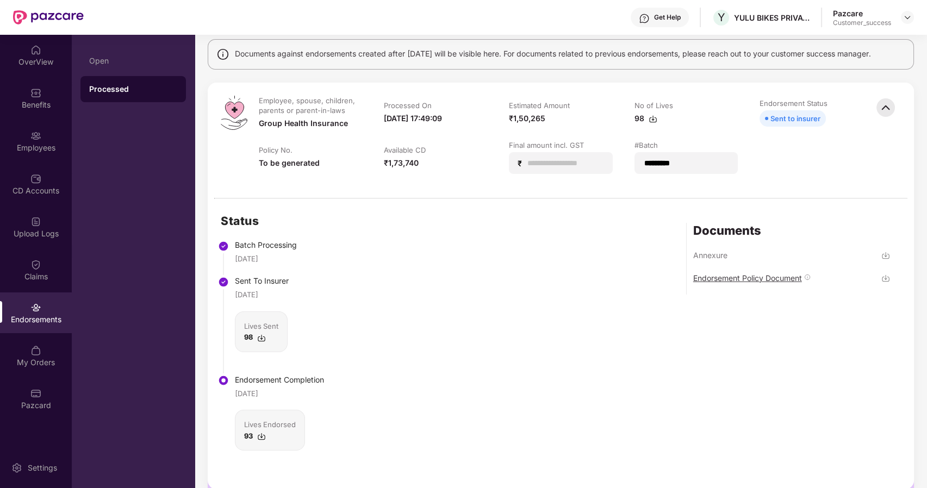
click at [744, 274] on div "Endorsement Policy Document" at bounding box center [747, 278] width 109 height 10
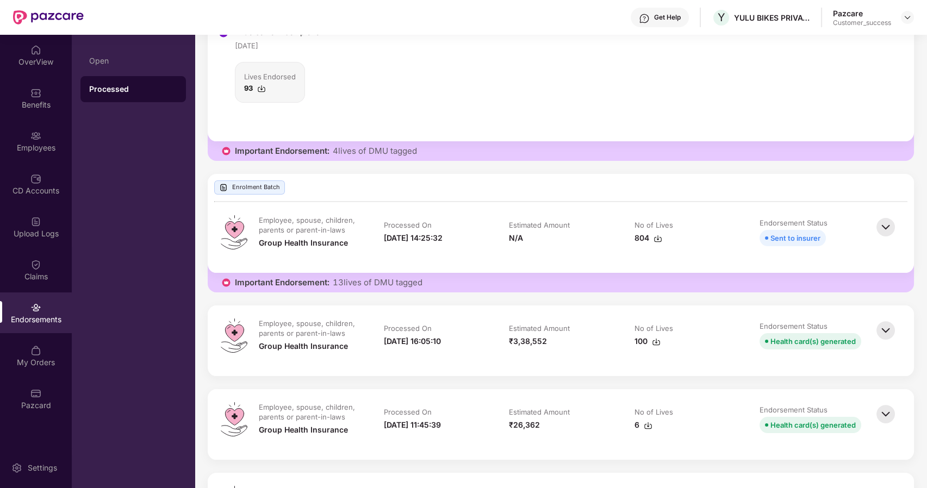
scroll to position [431, 0]
click at [794, 237] on div "Sent to insurer" at bounding box center [796, 237] width 50 height 12
click at [886, 222] on img at bounding box center [886, 226] width 24 height 24
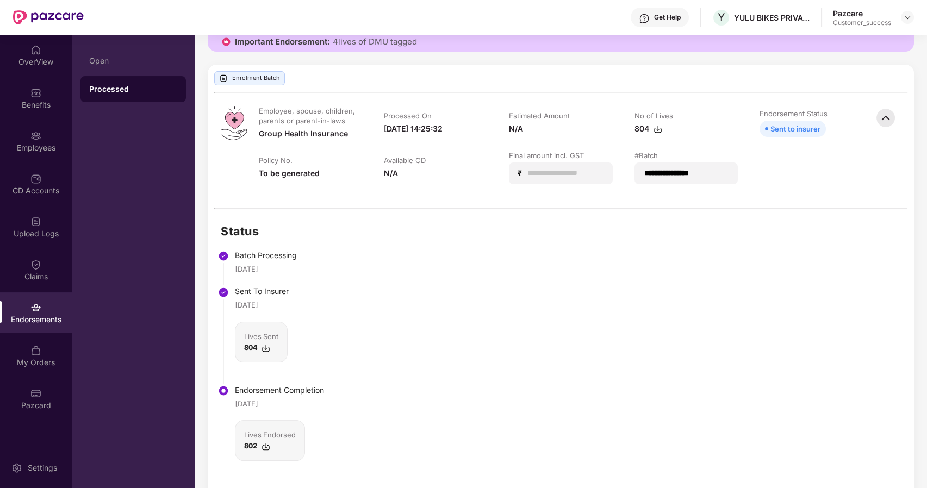
scroll to position [532, 0]
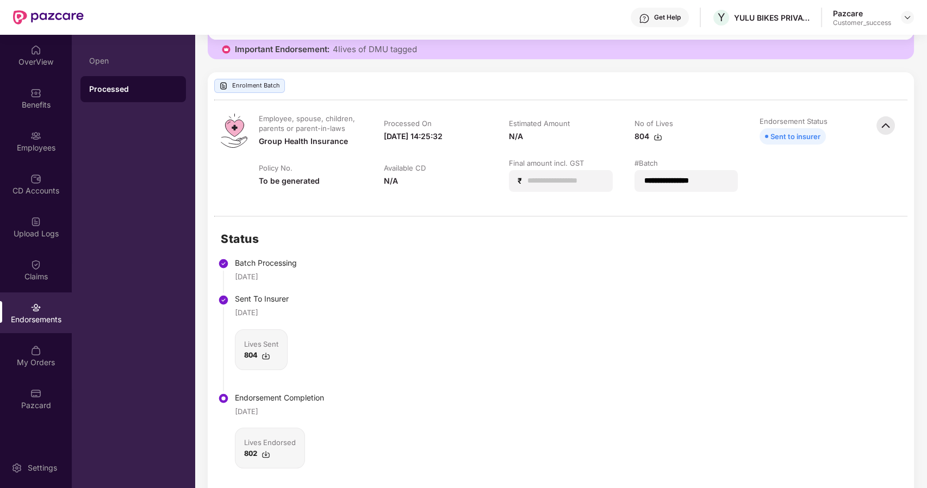
click at [690, 325] on div "Status Batch Processing 07 Apr 2025 Sent To Insurer 07 Apr 2025 Lives Sent 804 …" at bounding box center [561, 362] width 706 height 290
click at [40, 149] on div "Employees" at bounding box center [36, 147] width 72 height 11
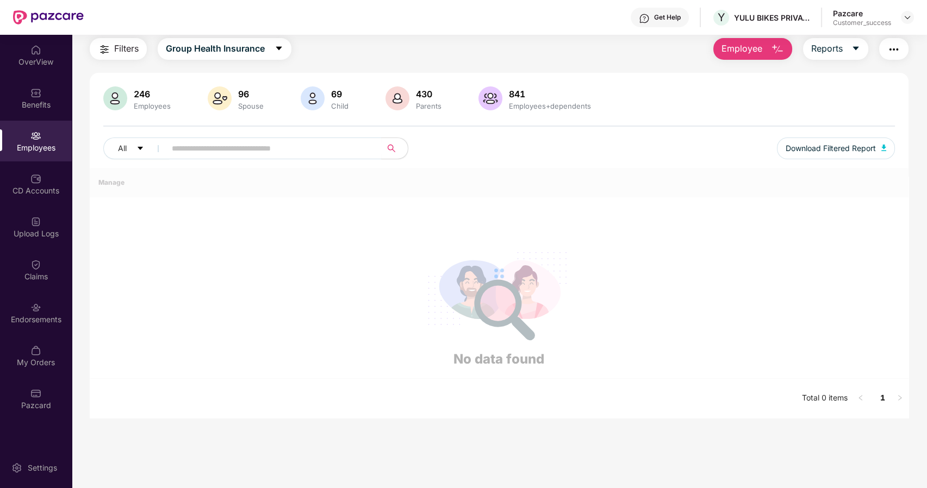
scroll to position [179, 0]
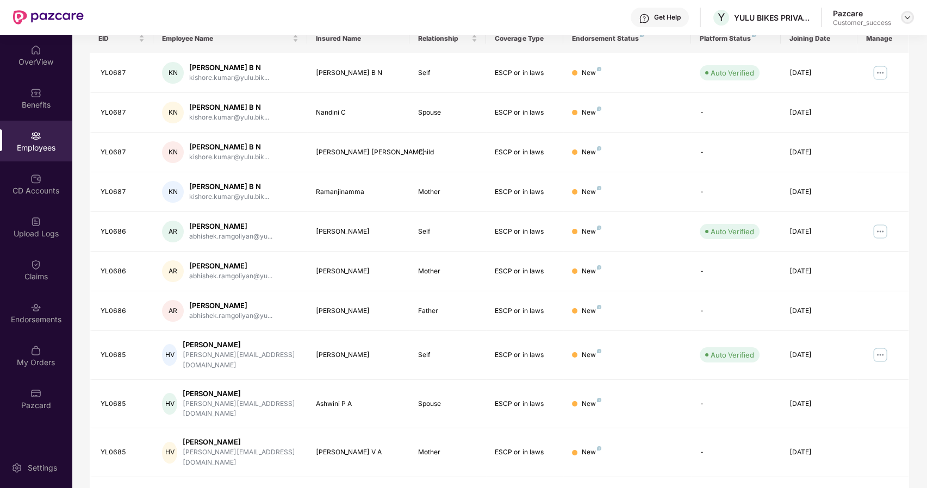
click at [907, 17] on img at bounding box center [907, 17] width 9 height 9
click at [836, 47] on div "Switch to partner view" at bounding box center [856, 43] width 141 height 21
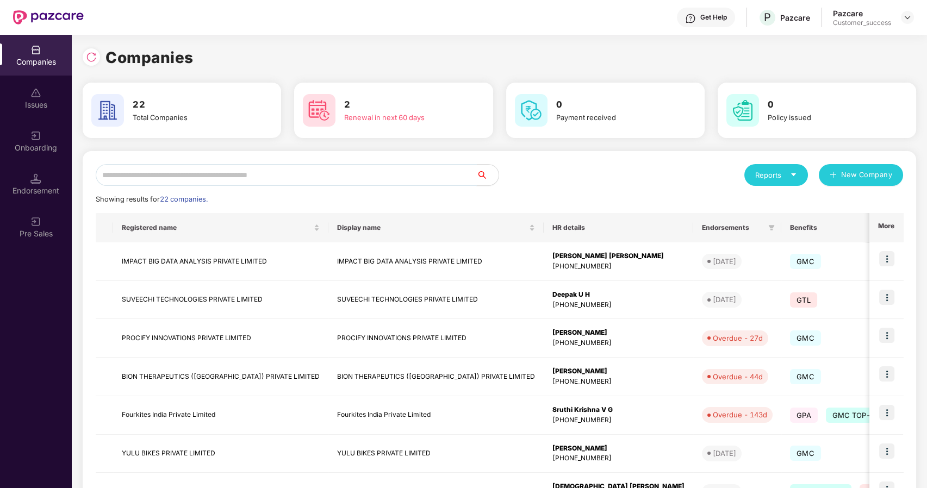
click at [251, 181] on input "text" at bounding box center [286, 175] width 381 height 22
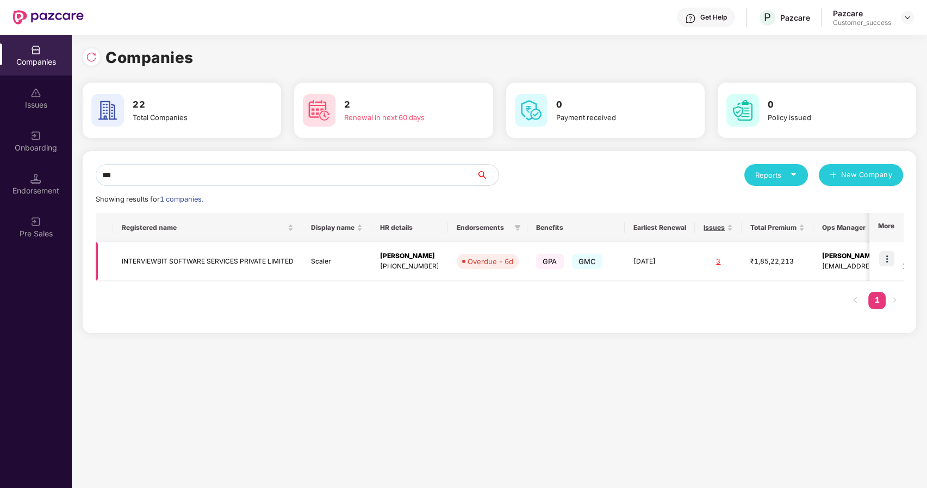
type input "***"
click at [892, 259] on img at bounding box center [886, 258] width 15 height 15
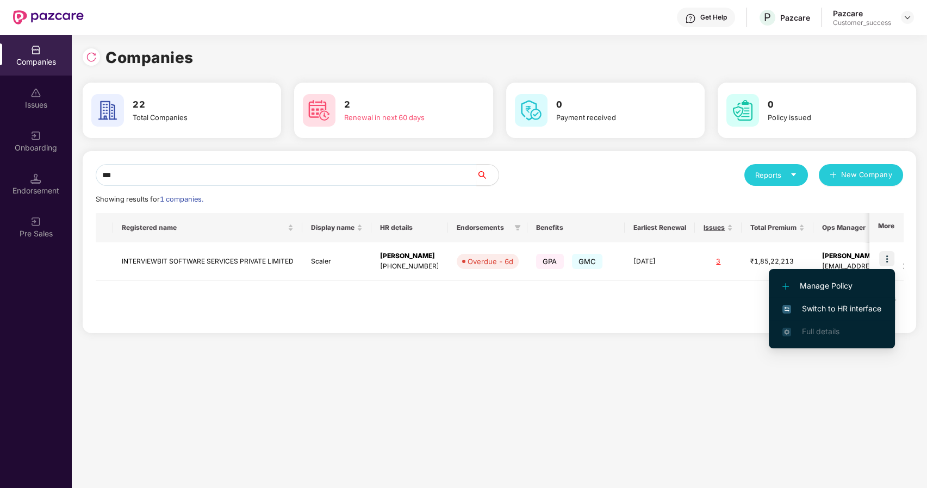
click at [840, 307] on span "Switch to HR interface" at bounding box center [832, 309] width 99 height 12
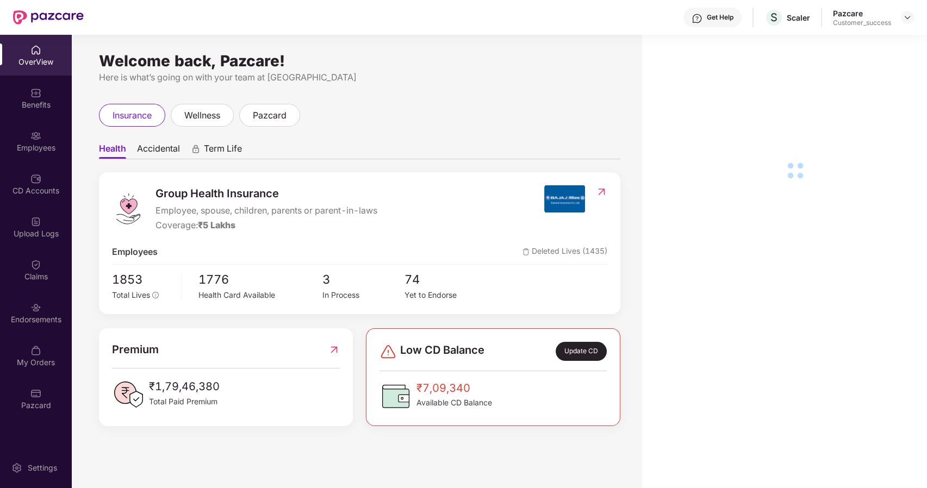
click at [35, 150] on div "Employees" at bounding box center [36, 147] width 72 height 11
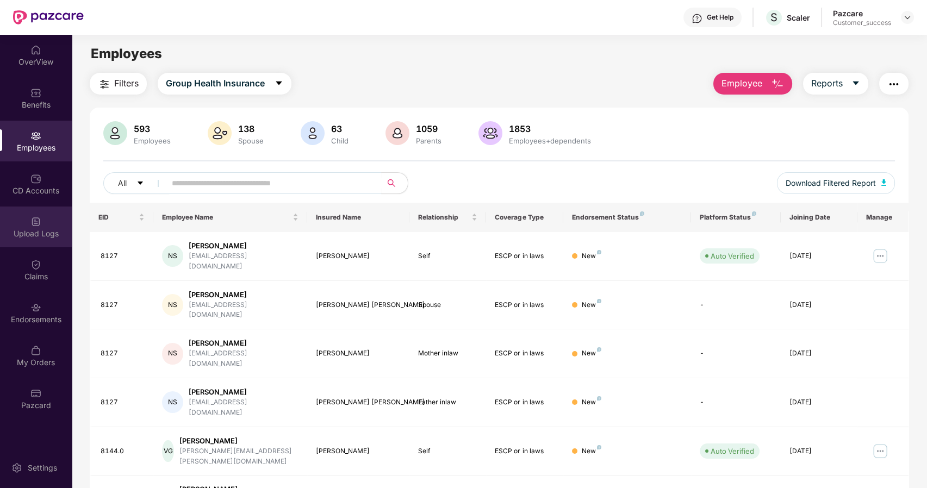
click at [41, 224] on img at bounding box center [35, 221] width 11 height 11
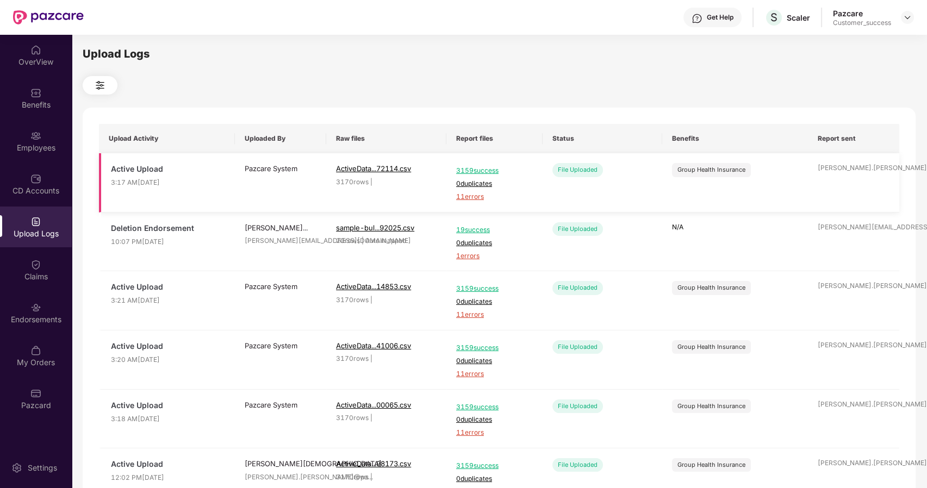
click at [474, 170] on span "3159 success" at bounding box center [494, 171] width 77 height 10
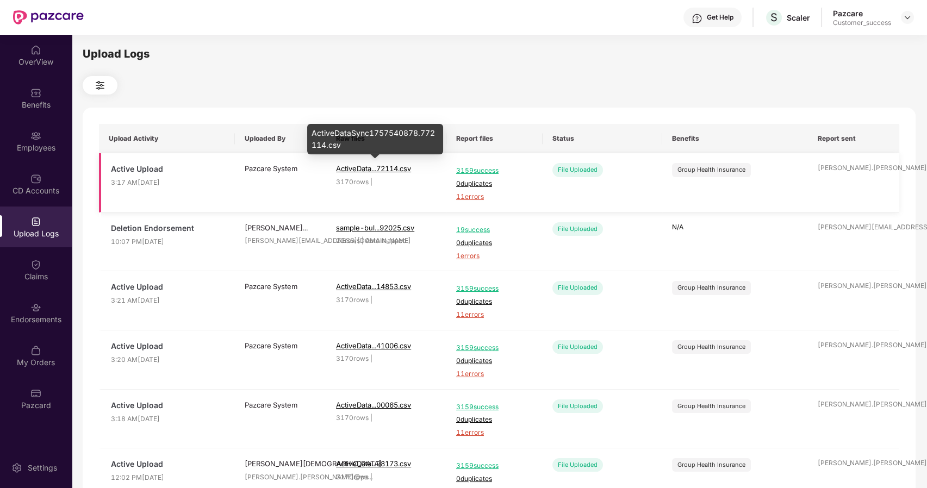
click at [368, 168] on span "ActiveData...72114.csv" at bounding box center [373, 168] width 75 height 9
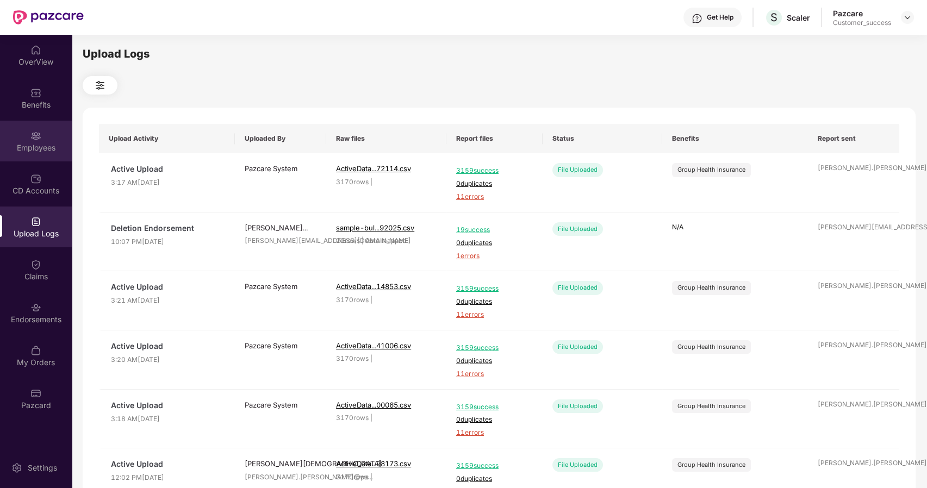
click at [40, 141] on div "Employees" at bounding box center [36, 141] width 72 height 41
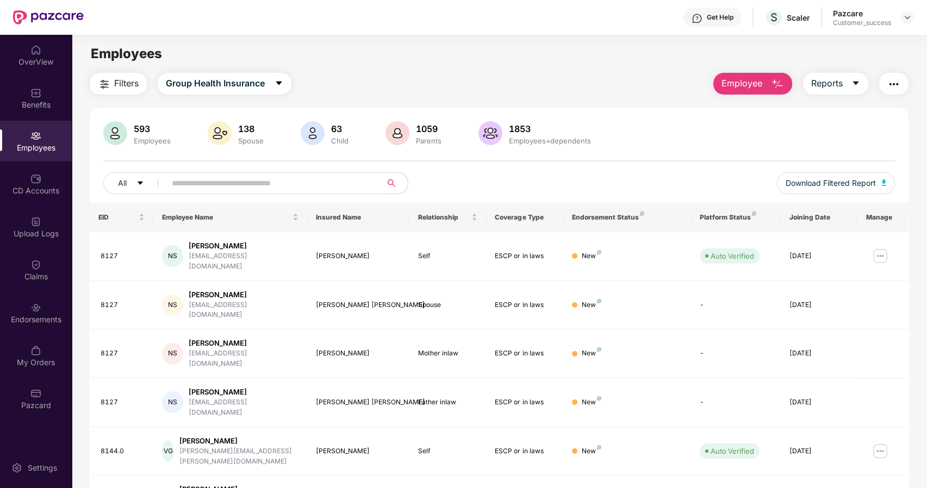
click at [228, 191] on span at bounding box center [270, 183] width 223 height 22
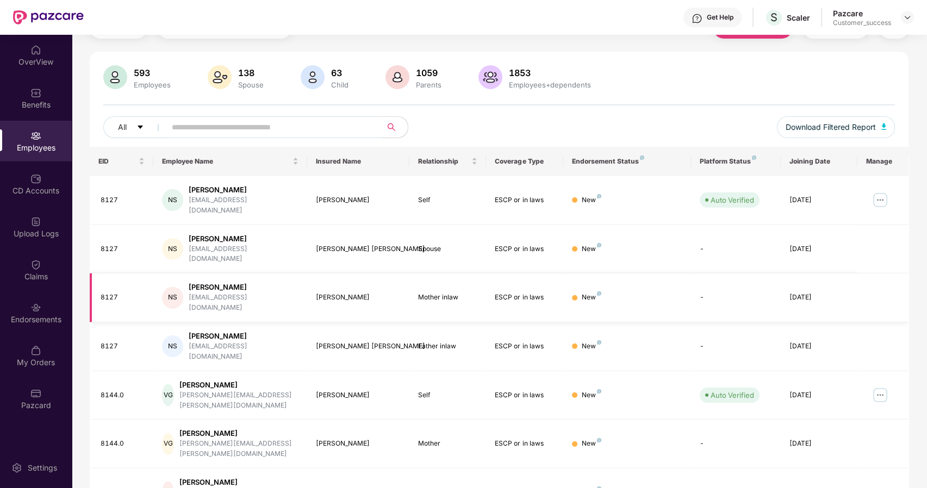
scroll to position [179, 0]
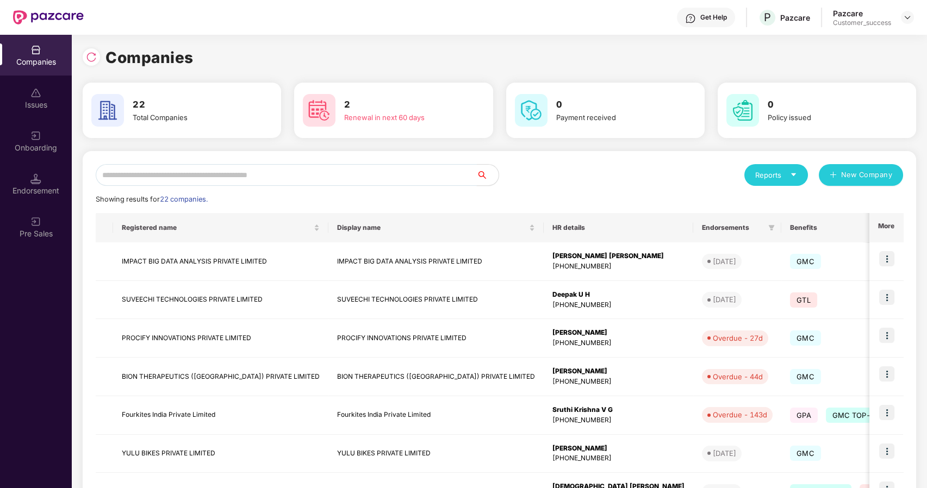
click at [186, 177] on input "text" at bounding box center [286, 175] width 381 height 22
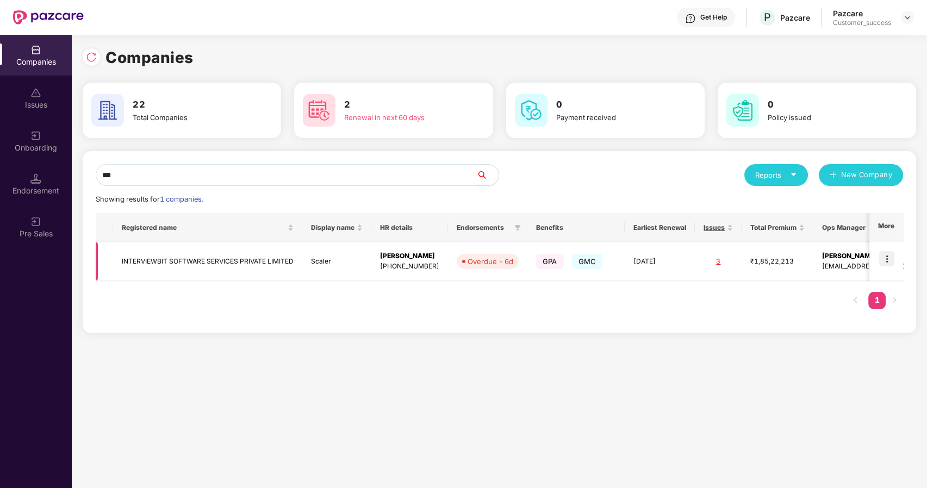
type input "***"
click at [174, 255] on td "INTERVIEWBIT SOFTWARE SERVICES PRIVATE LIMITED" at bounding box center [207, 262] width 189 height 39
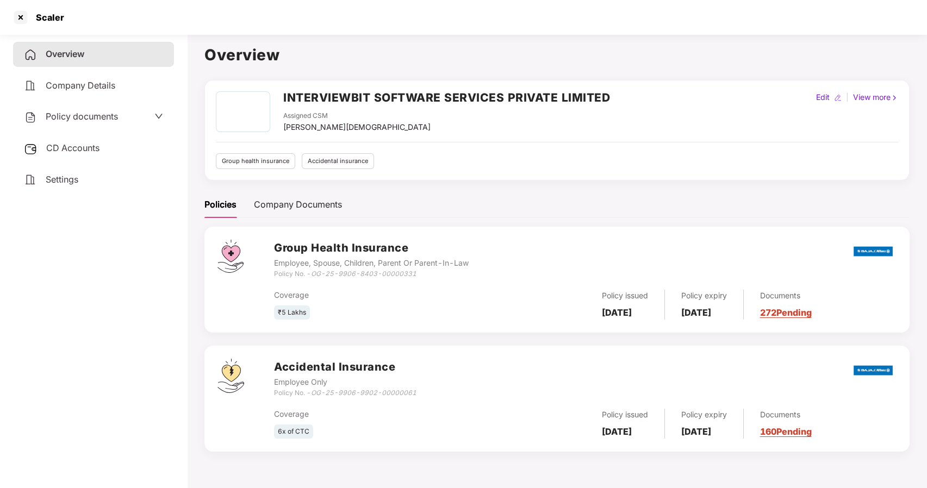
click at [66, 111] on span "Policy documents" at bounding box center [82, 116] width 72 height 11
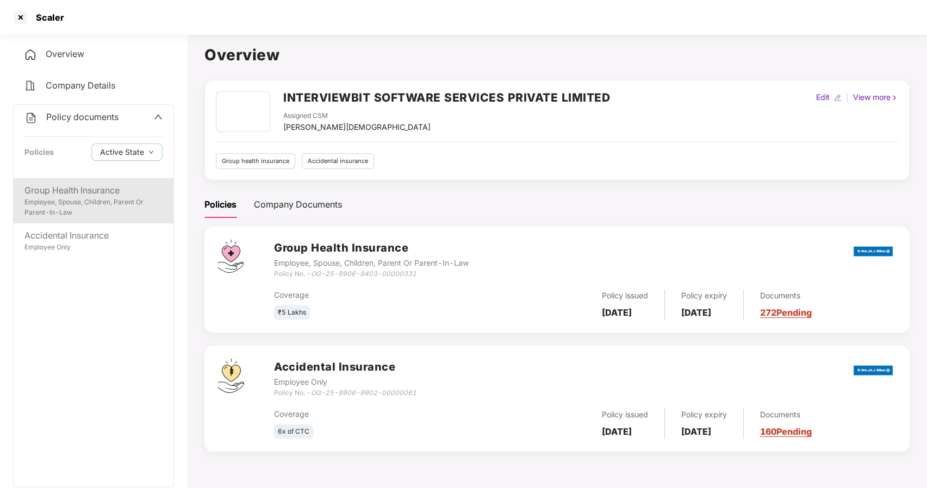
click at [74, 189] on div "Group Health Insurance" at bounding box center [93, 191] width 138 height 14
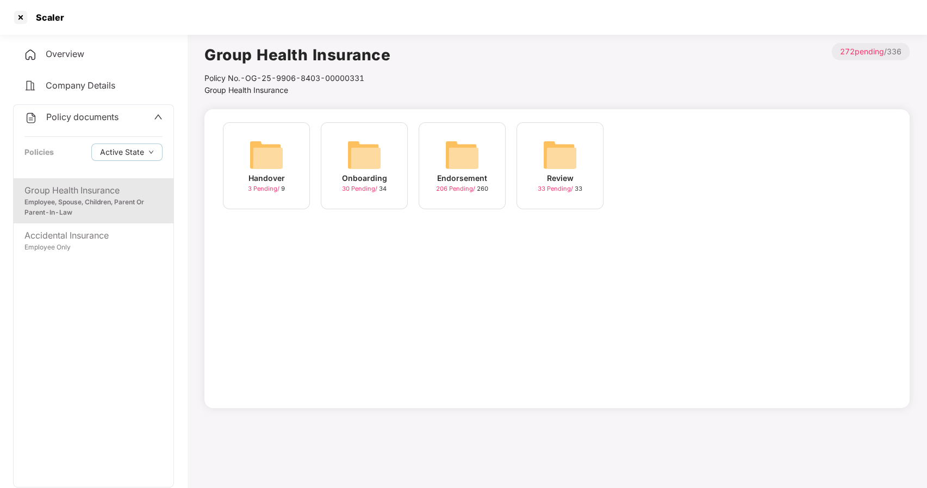
click at [482, 156] on div "Endorsement 206 Pending / 260" at bounding box center [462, 165] width 87 height 87
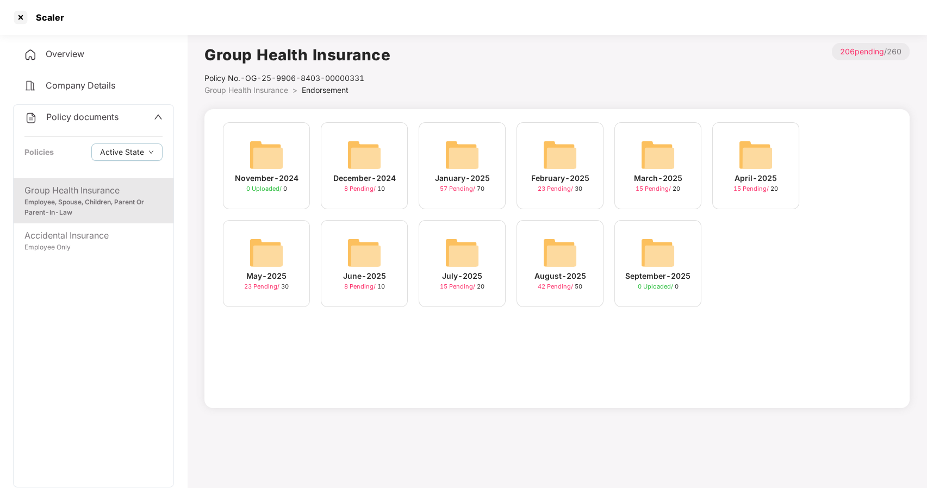
click at [564, 256] on img at bounding box center [560, 252] width 35 height 35
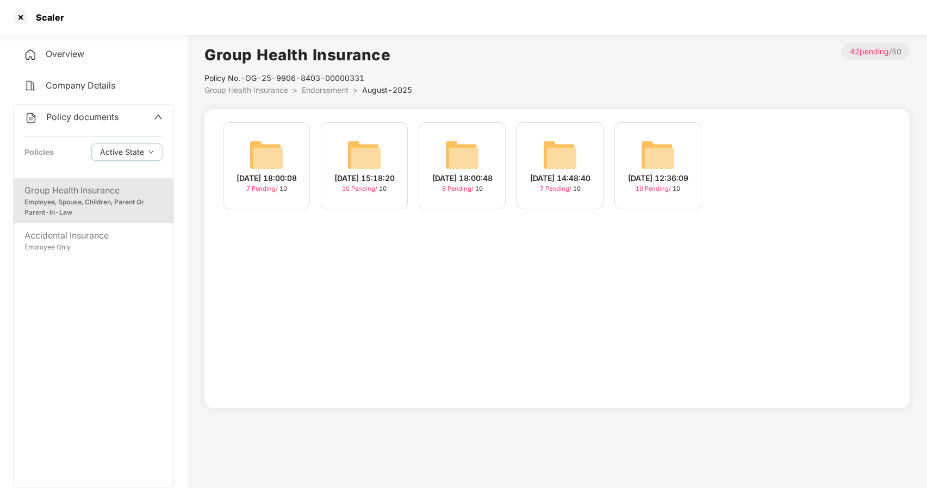
click at [357, 160] on img at bounding box center [364, 155] width 35 height 35
click at [261, 154] on img at bounding box center [266, 155] width 35 height 35
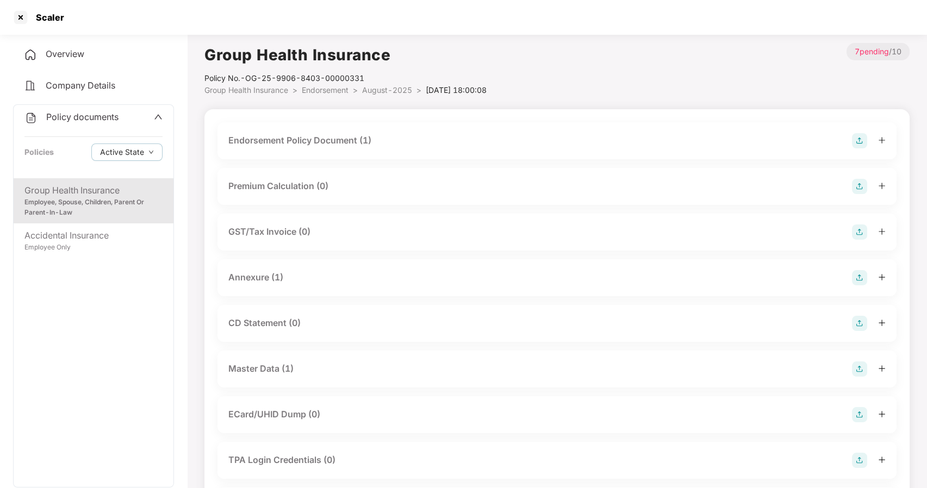
click at [251, 368] on div "Master Data (1)" at bounding box center [260, 369] width 65 height 14
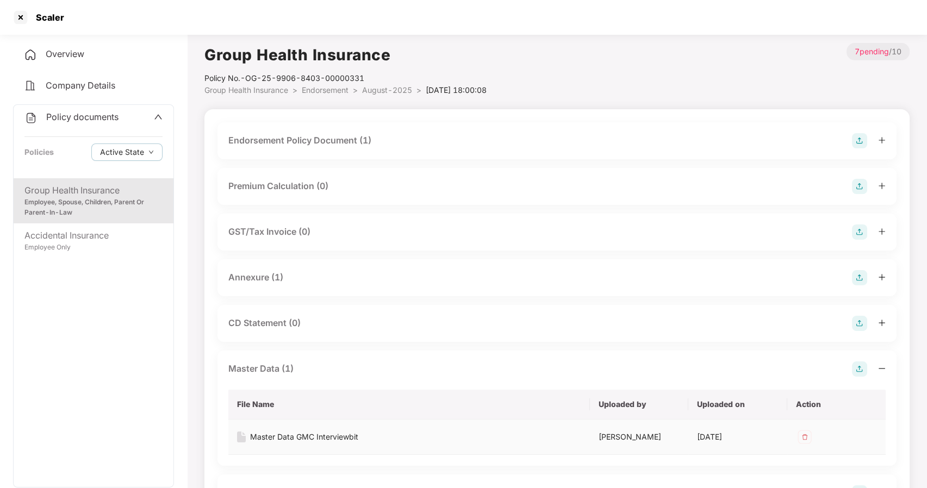
click at [294, 434] on div "Master Data GMC Interviewbit" at bounding box center [304, 437] width 108 height 12
click at [20, 14] on div at bounding box center [20, 17] width 17 height 17
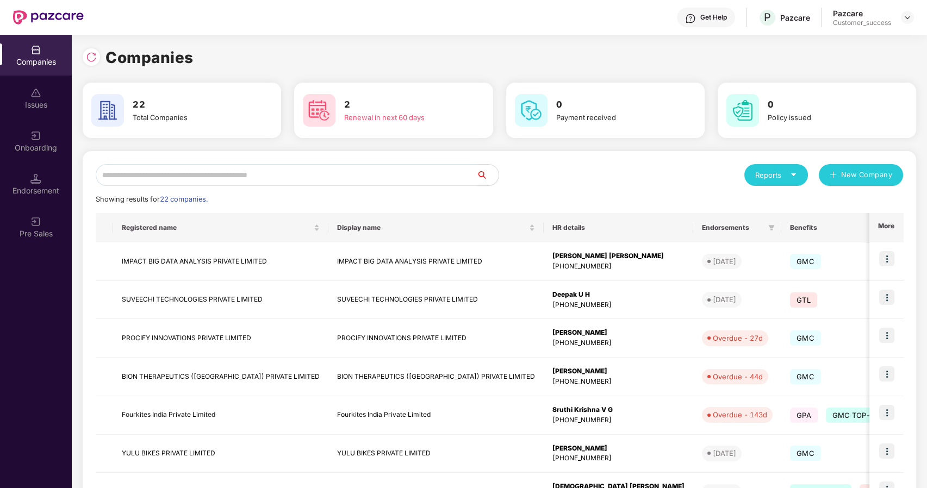
click at [278, 177] on input "text" at bounding box center [286, 175] width 381 height 22
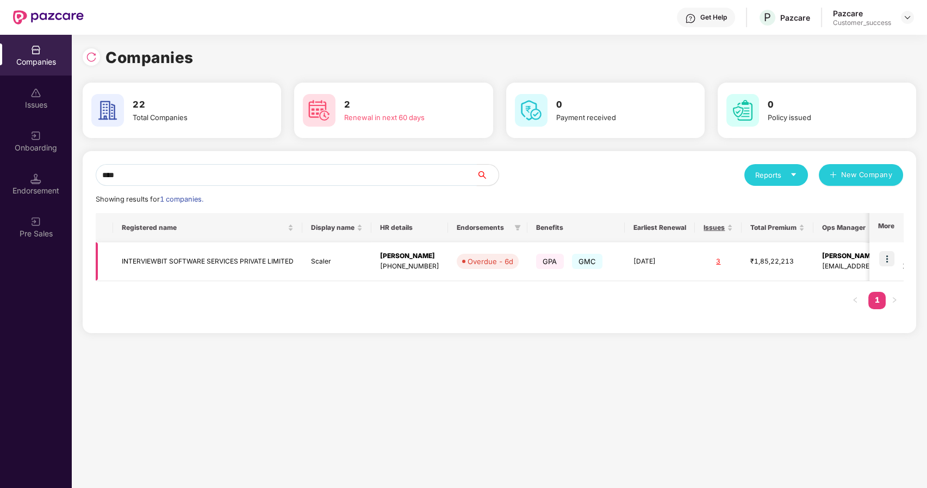
type input "****"
click at [884, 260] on img at bounding box center [886, 258] width 15 height 15
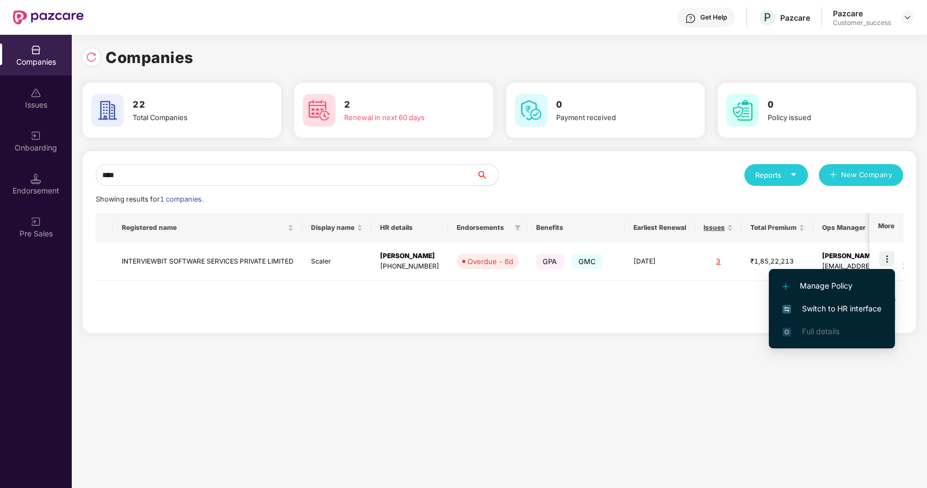
click at [810, 303] on span "Switch to HR interface" at bounding box center [832, 309] width 99 height 12
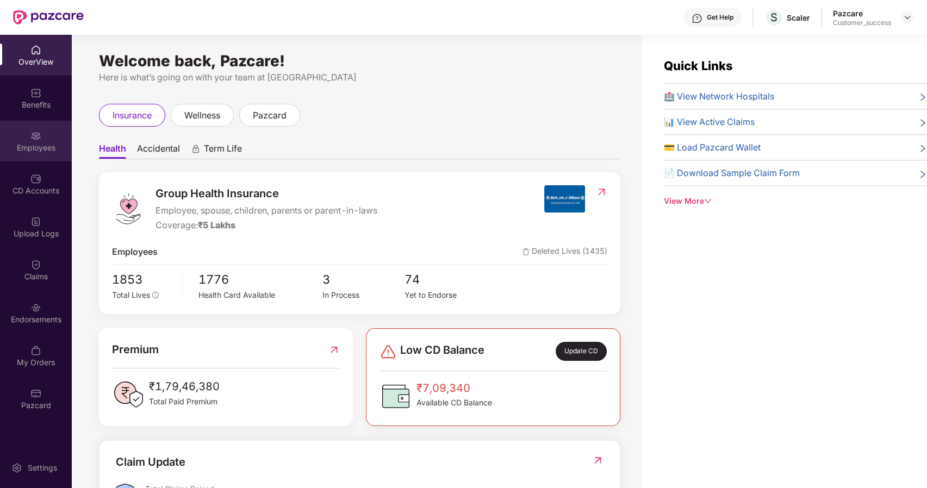
click at [35, 137] on img at bounding box center [35, 136] width 11 height 11
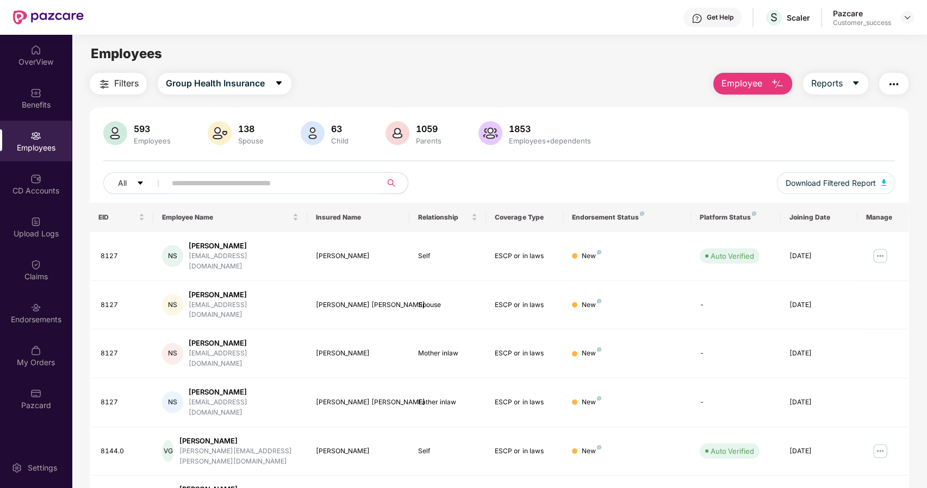
click at [183, 193] on span at bounding box center [270, 183] width 223 height 22
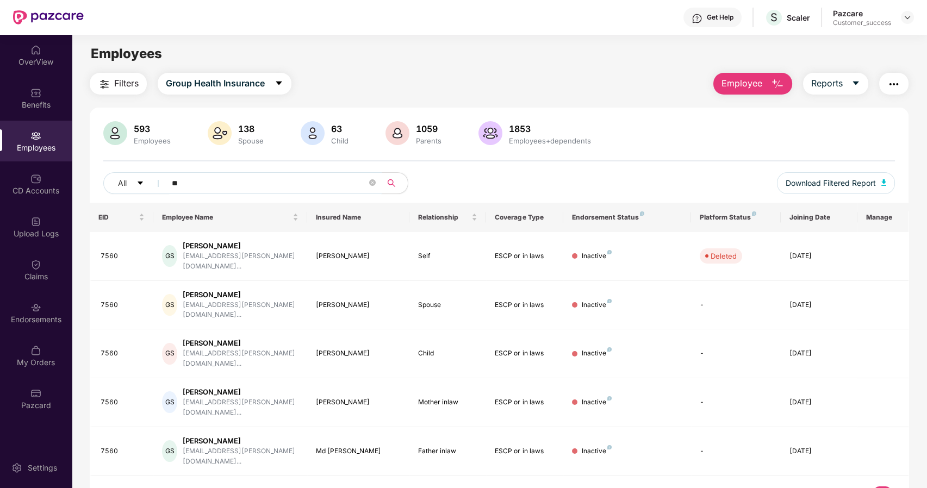
type input "*"
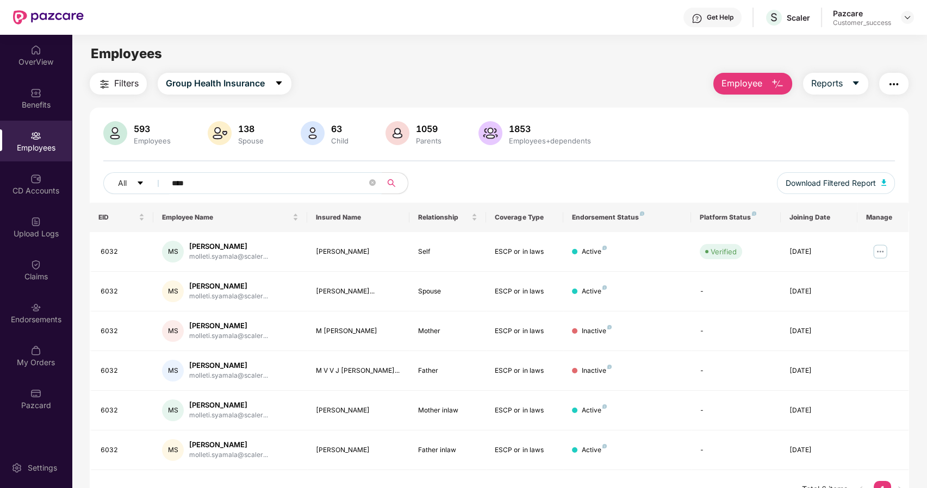
type input "****"
click at [904, 17] on div "Pazcare Customer_success" at bounding box center [873, 17] width 81 height 19
click at [904, 17] on img at bounding box center [907, 17] width 9 height 9
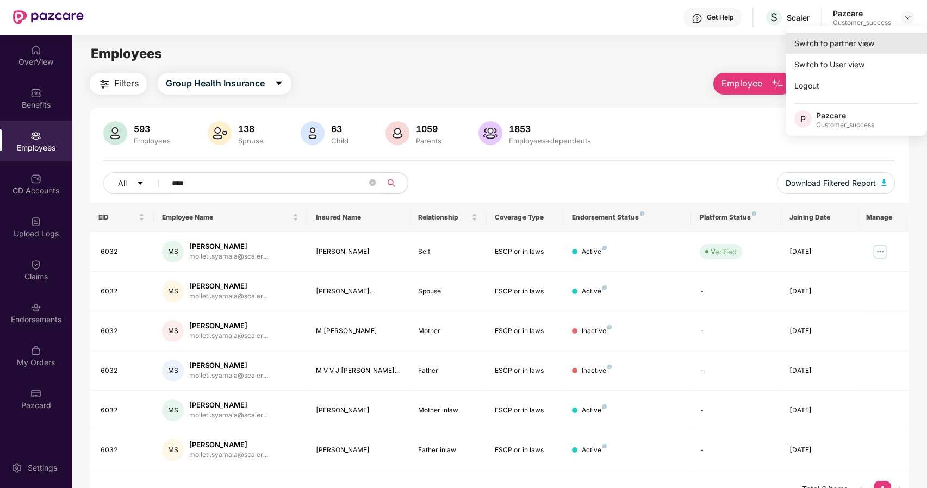
click at [844, 46] on div "Switch to partner view" at bounding box center [856, 43] width 141 height 21
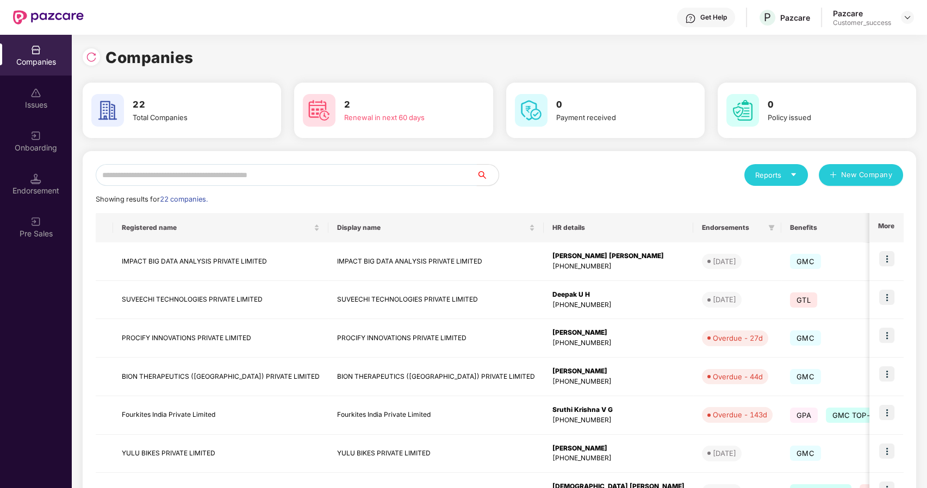
click at [278, 175] on input "text" at bounding box center [286, 175] width 381 height 22
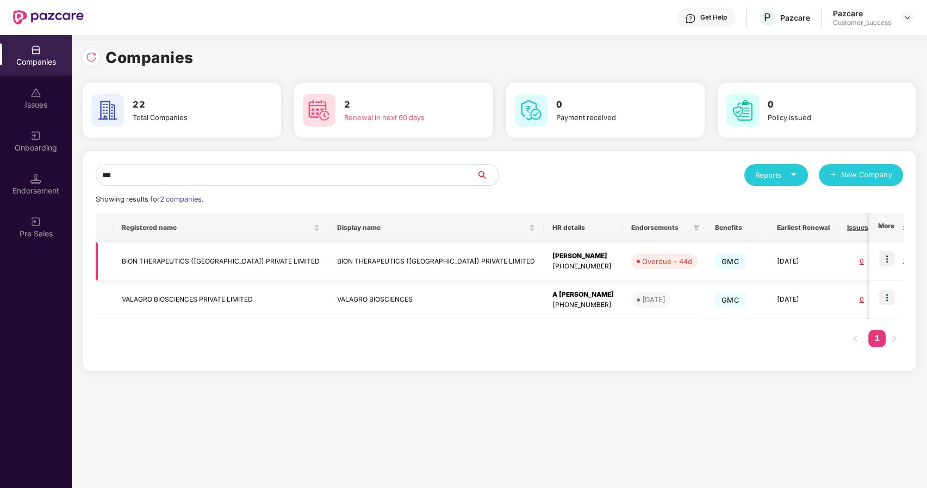
type input "***"
click at [891, 257] on img at bounding box center [886, 258] width 15 height 15
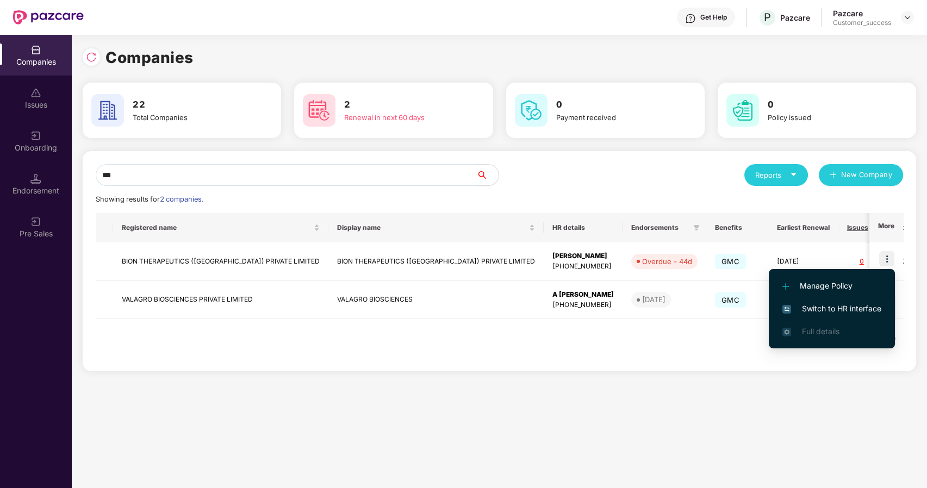
click at [823, 315] on li "Switch to HR interface" at bounding box center [832, 308] width 126 height 23
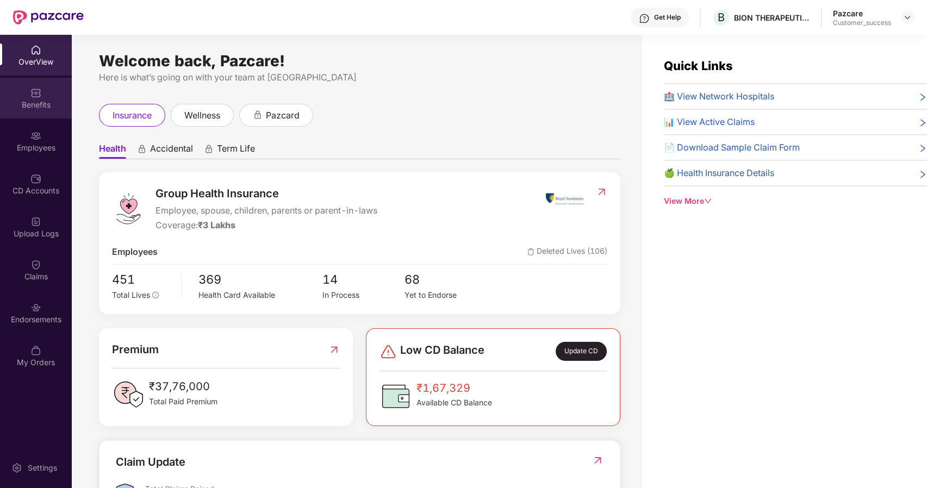
click at [35, 102] on div "Benefits" at bounding box center [36, 105] width 72 height 11
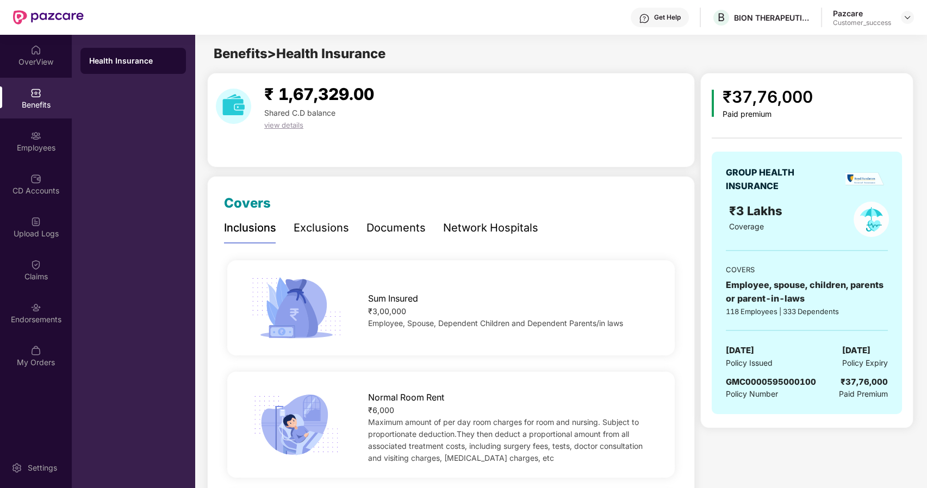
click at [387, 234] on div "Documents" at bounding box center [396, 228] width 59 height 17
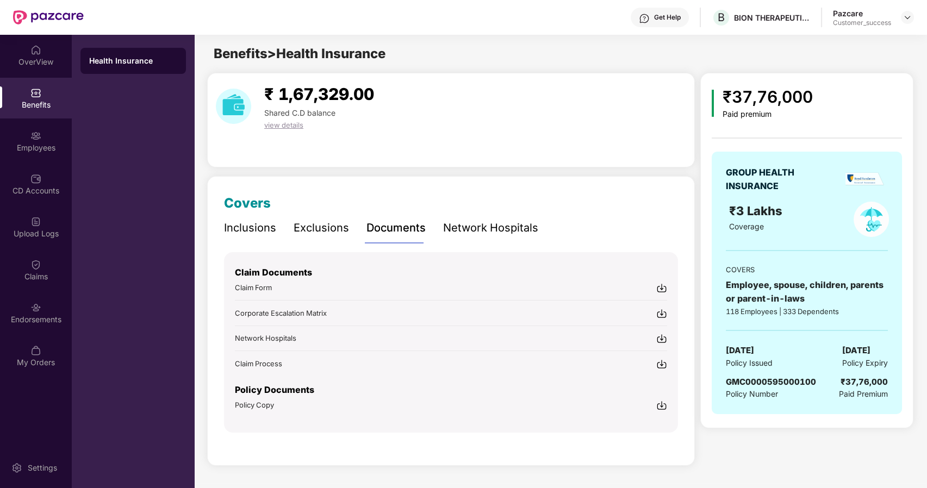
click at [662, 401] on img at bounding box center [661, 405] width 11 height 11
click at [722, 49] on div "Benefits > Health Insurance" at bounding box center [560, 54] width 731 height 21
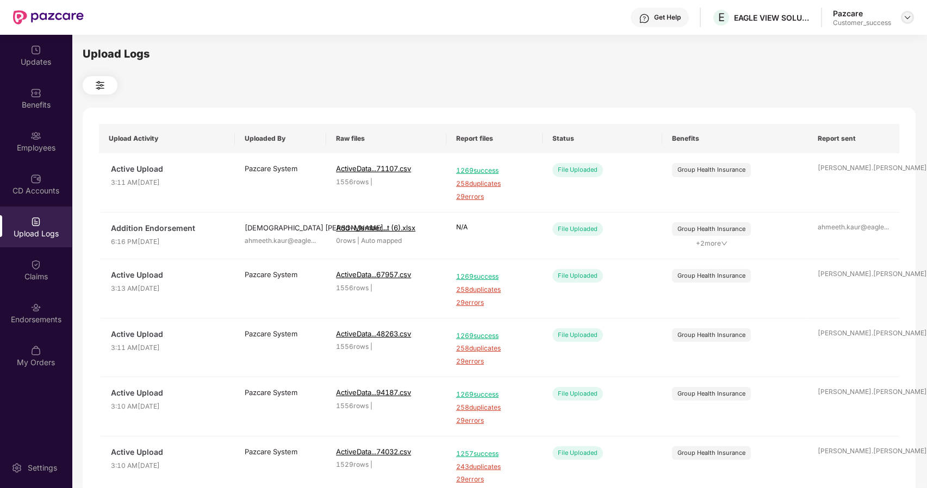
click at [910, 13] on img at bounding box center [907, 17] width 9 height 9
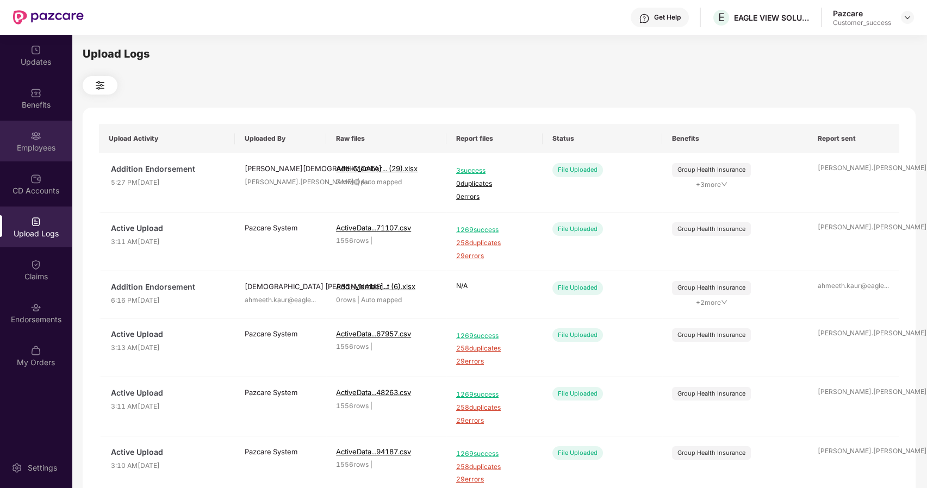
click at [29, 155] on div "Employees" at bounding box center [36, 141] width 72 height 41
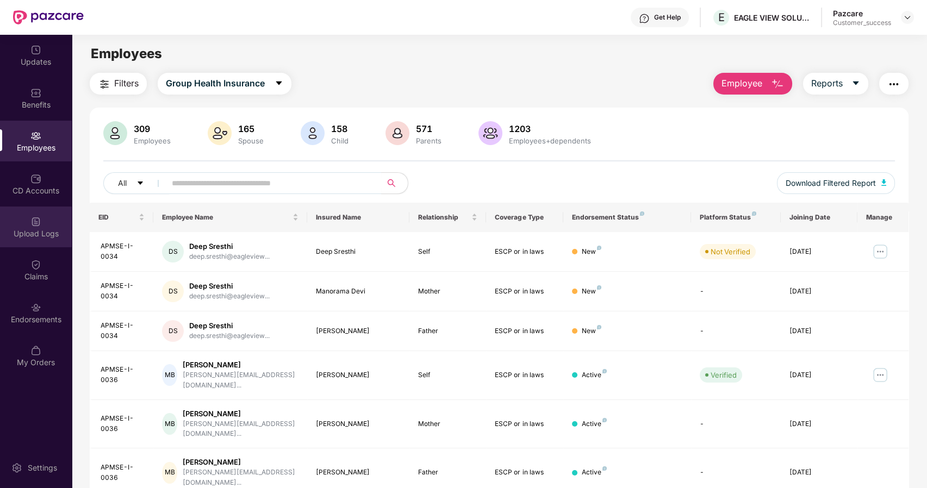
click at [43, 242] on div "Upload Logs" at bounding box center [36, 227] width 72 height 41
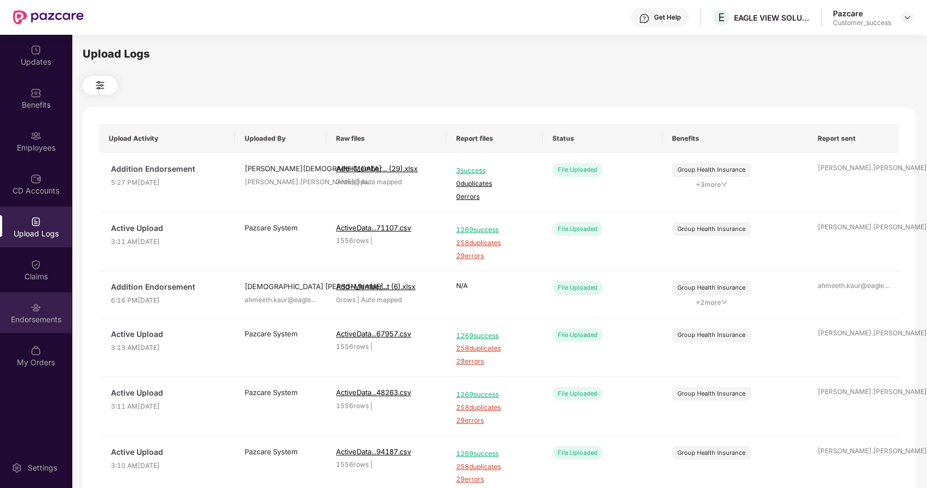
click at [40, 317] on div "Endorsements" at bounding box center [36, 319] width 72 height 11
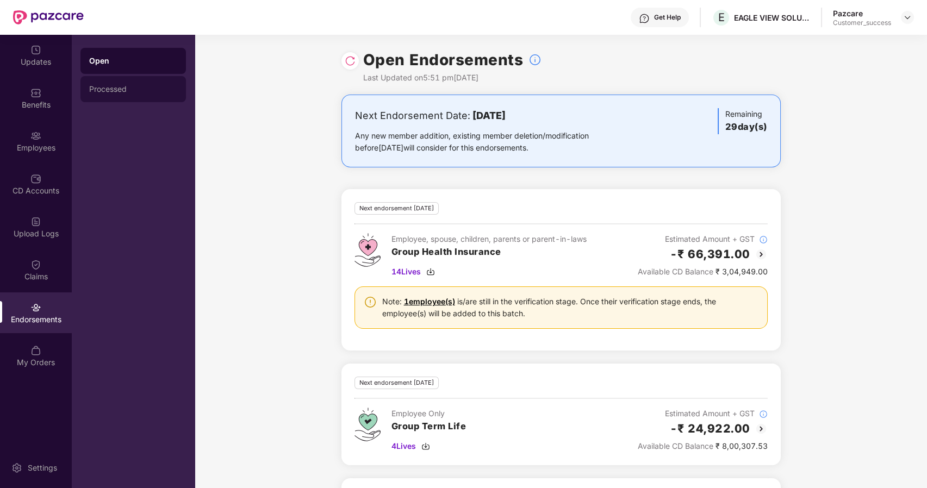
click at [131, 89] on div "Processed" at bounding box center [133, 89] width 88 height 9
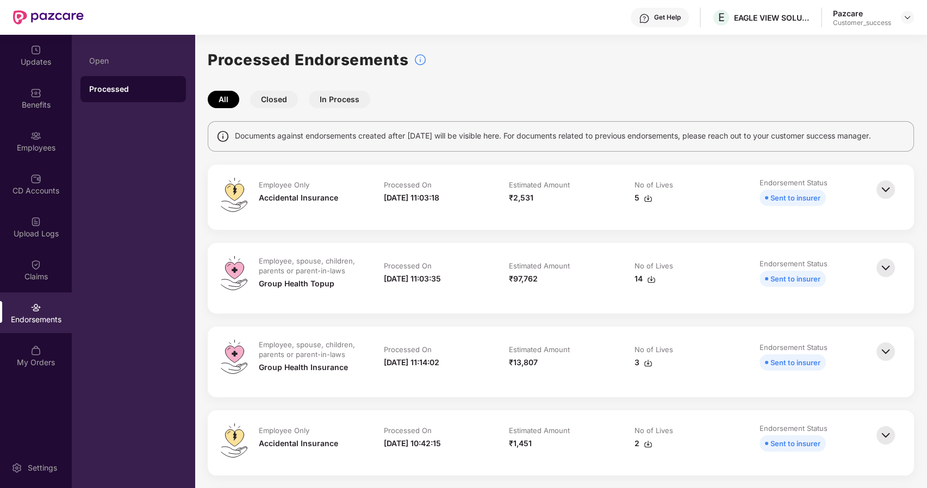
click at [273, 93] on button "Closed" at bounding box center [274, 99] width 48 height 17
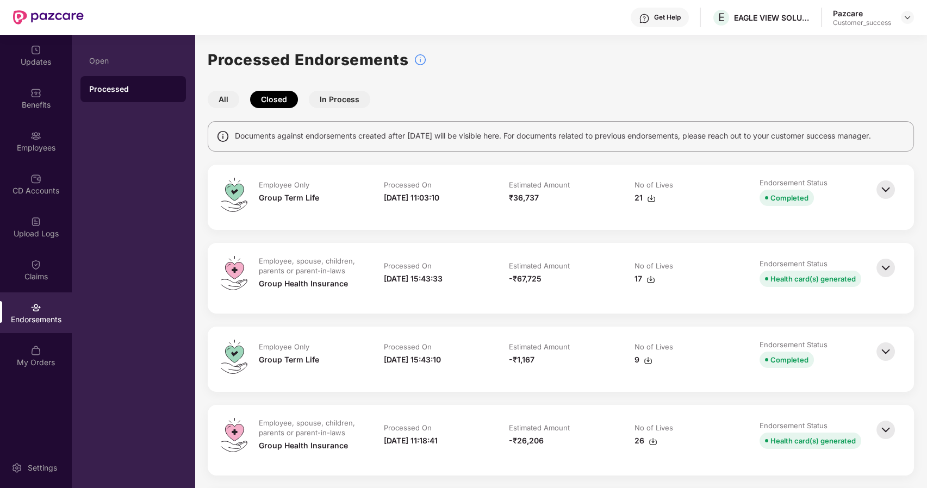
click at [223, 103] on button "All" at bounding box center [224, 99] width 32 height 17
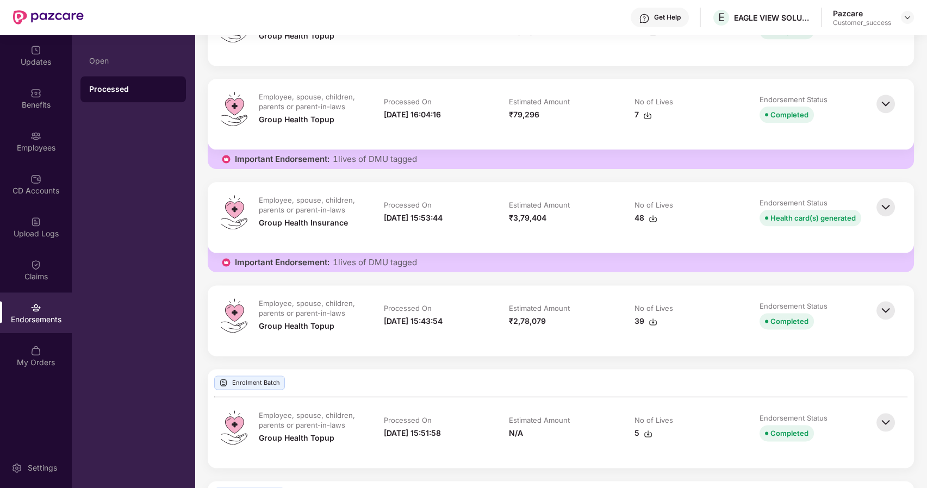
scroll to position [2891, 0]
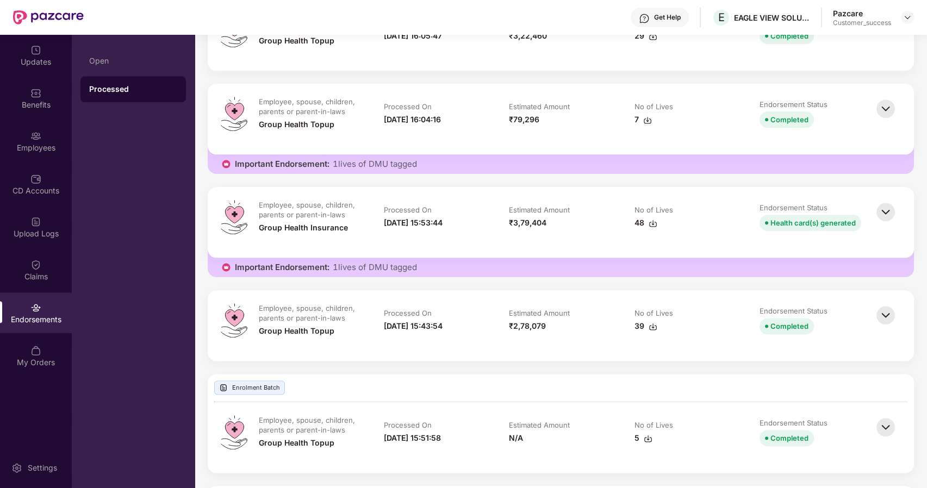
click at [642, 225] on div "48" at bounding box center [646, 223] width 23 height 12
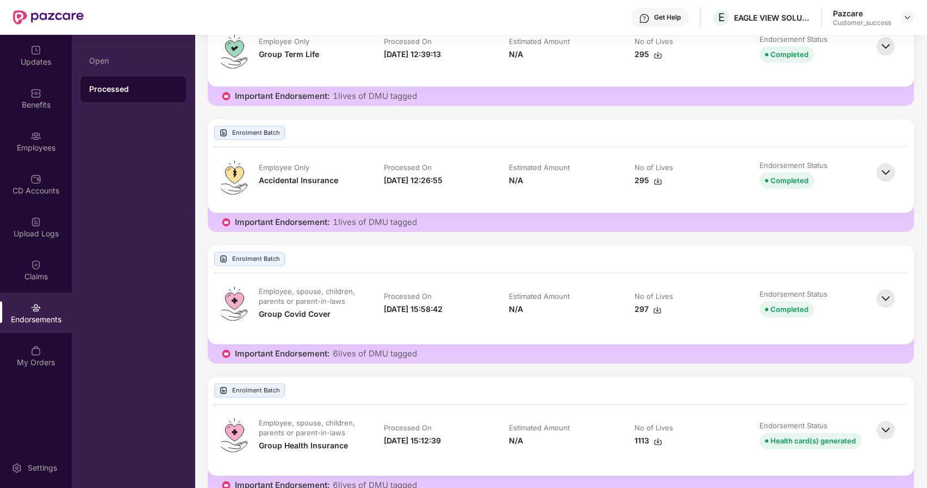
scroll to position [3404, 0]
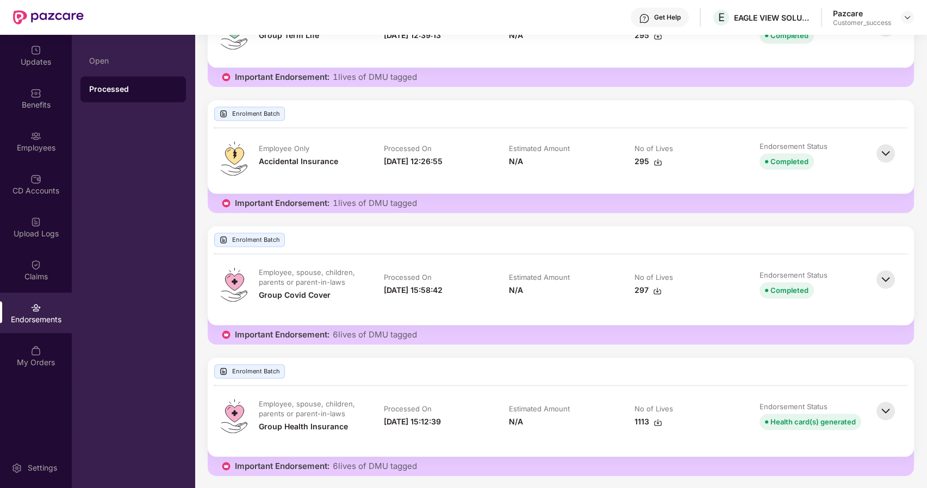
click at [640, 419] on div "1113" at bounding box center [649, 422] width 28 height 12
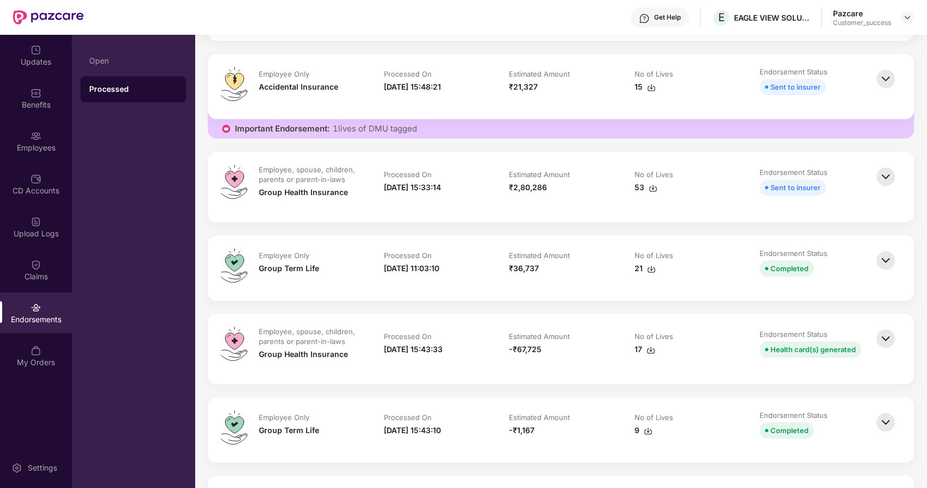
scroll to position [1759, 0]
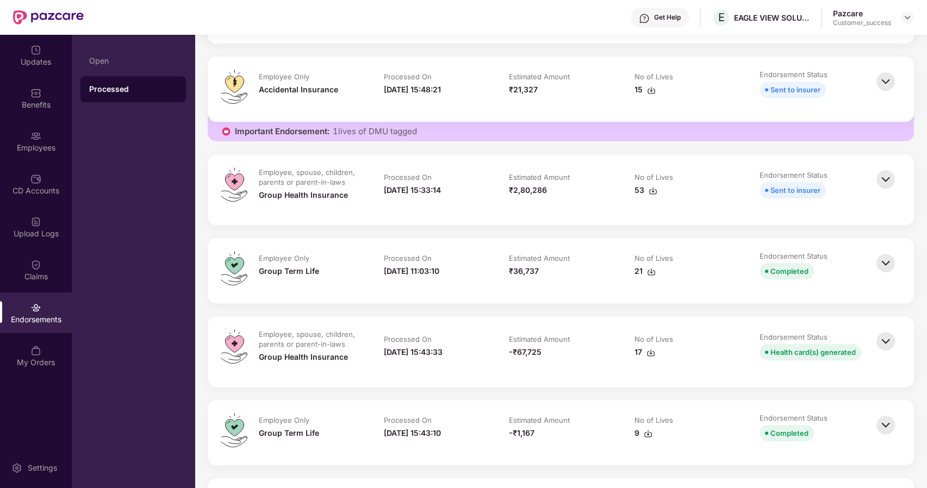
click at [640, 190] on div "53" at bounding box center [646, 190] width 23 height 12
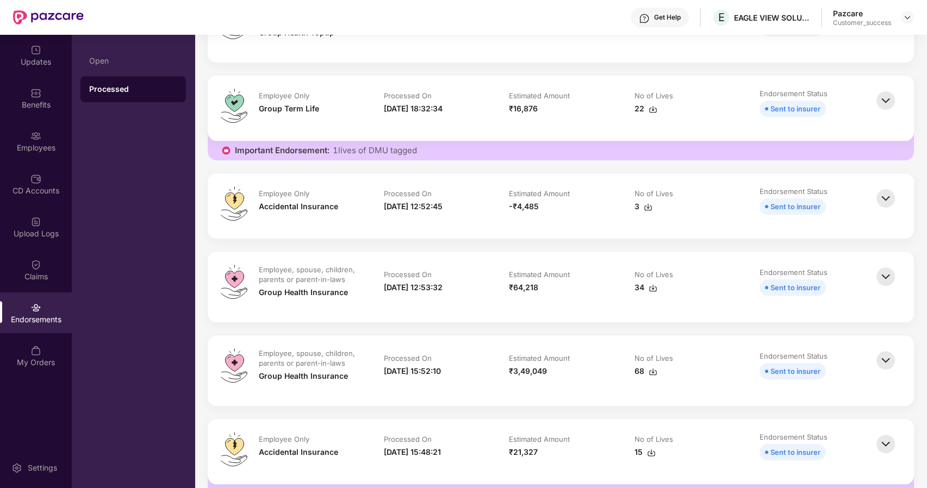
scroll to position [1395, 0]
click at [636, 373] on div "68" at bounding box center [646, 373] width 23 height 12
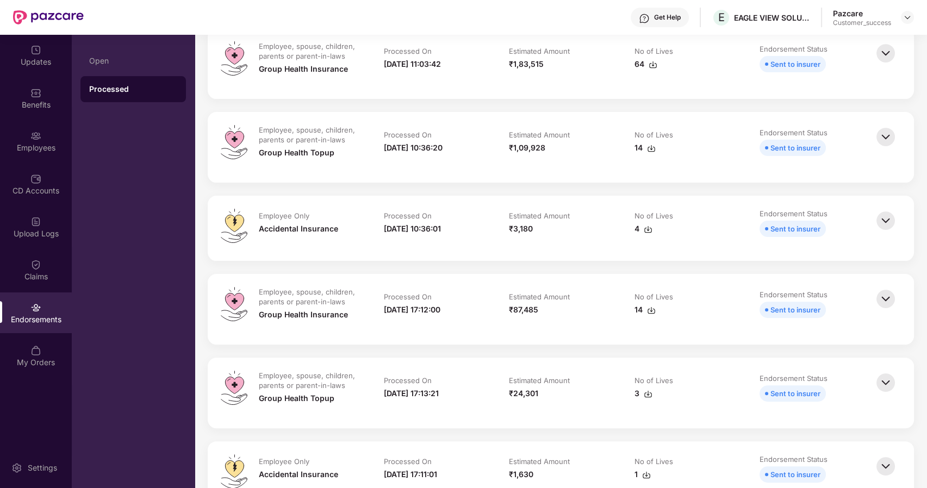
scroll to position [789, 0]
click at [34, 228] on div "Upload Logs" at bounding box center [36, 233] width 72 height 11
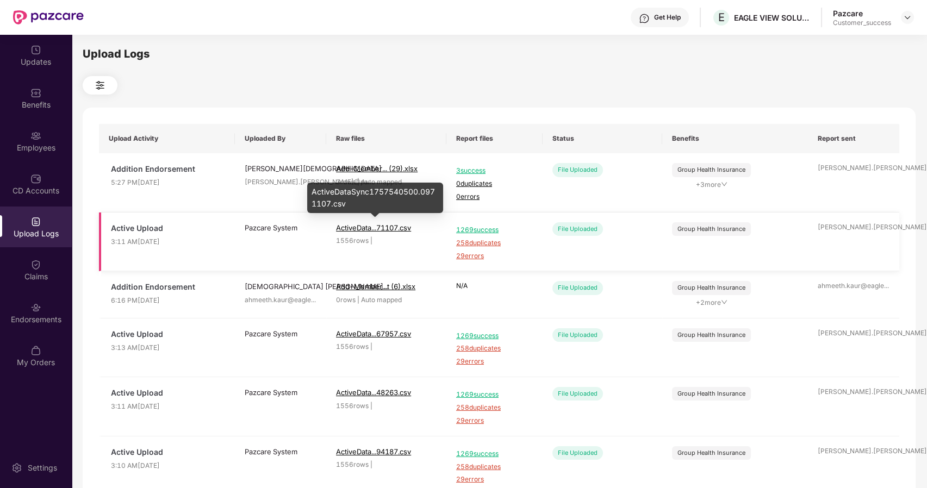
click at [372, 227] on span "ActiveData...71107.csv" at bounding box center [373, 228] width 75 height 9
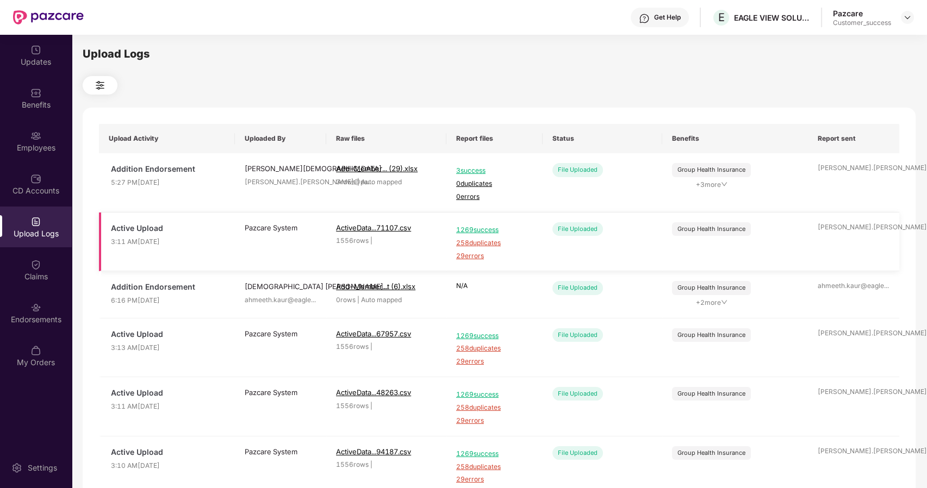
scroll to position [287, 0]
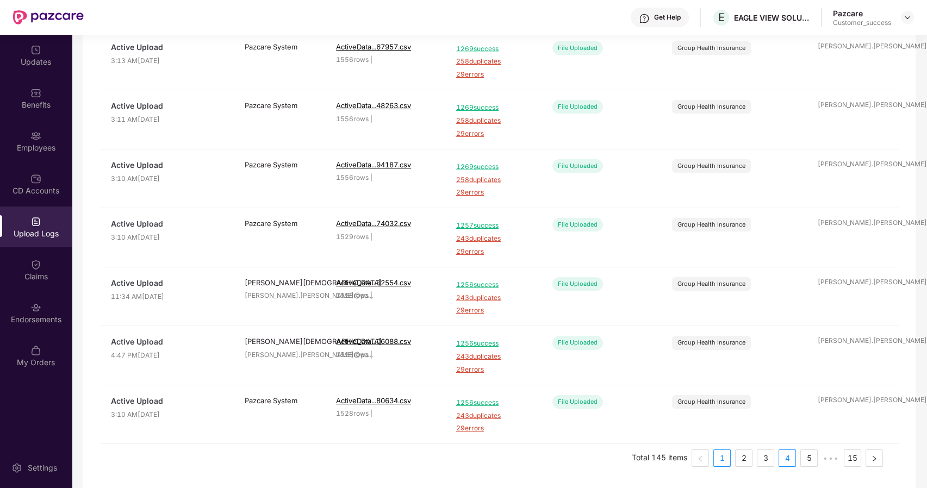
click at [786, 459] on link "4" at bounding box center [787, 458] width 16 height 16
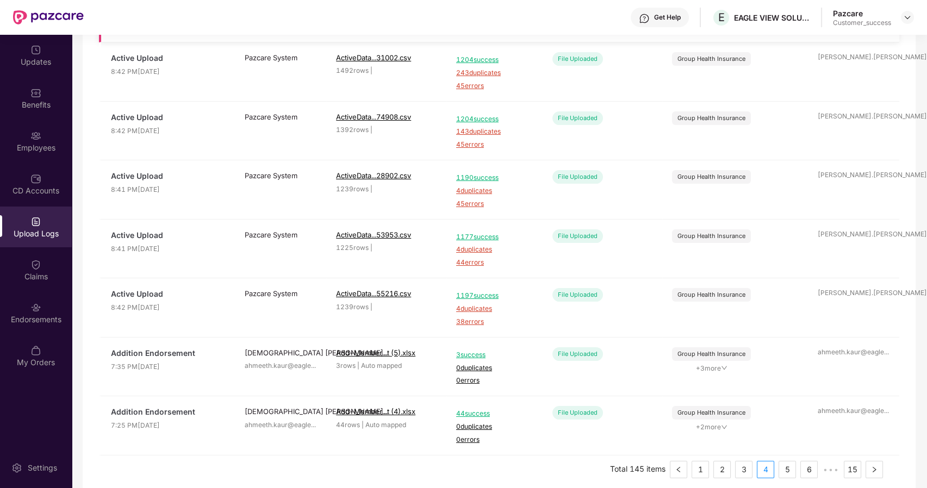
scroll to position [300, 0]
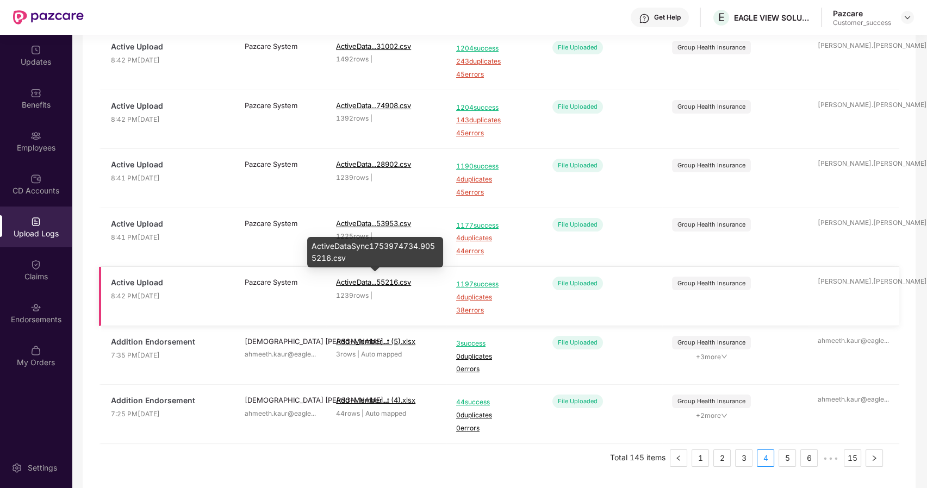
click at [347, 282] on span "ActiveData...55216.csv" at bounding box center [373, 282] width 75 height 9
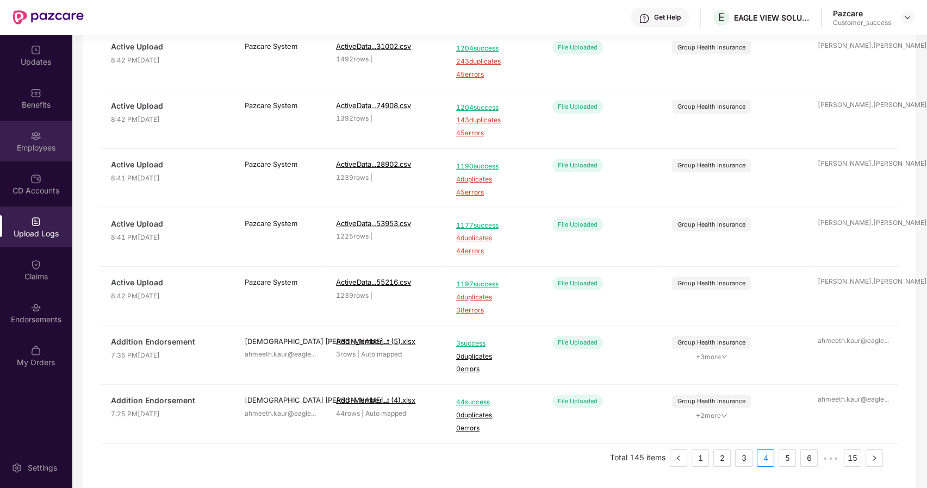
click at [45, 131] on div "Employees" at bounding box center [36, 141] width 72 height 41
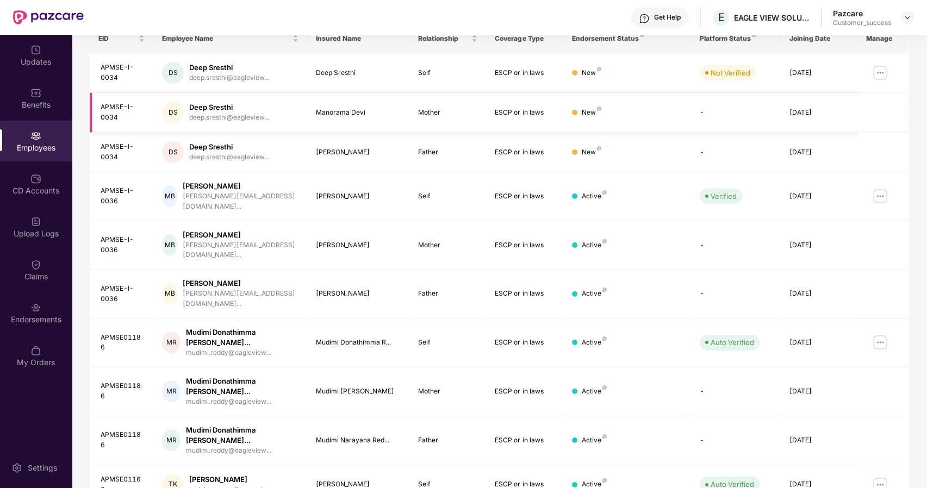
scroll to position [128, 0]
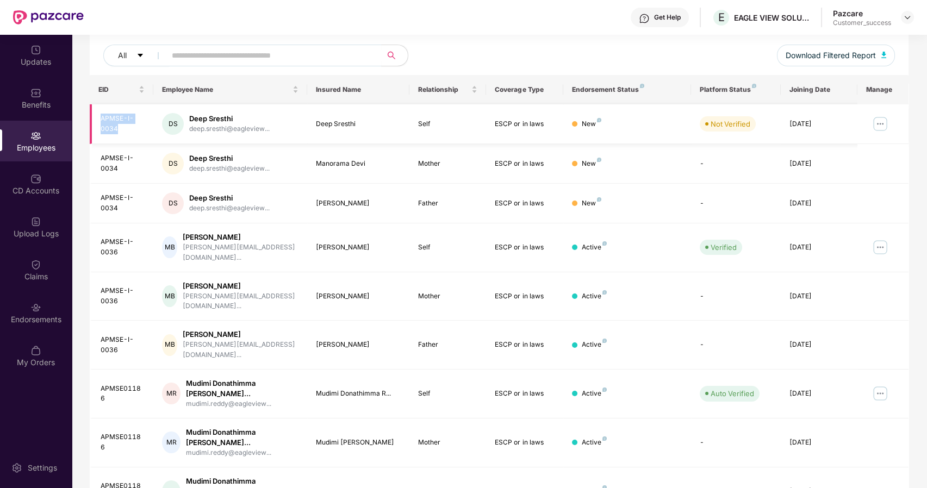
drag, startPoint x: 117, startPoint y: 128, endPoint x: 98, endPoint y: 119, distance: 21.4
click at [98, 119] on td "APMSE-I-0034" at bounding box center [122, 124] width 64 height 40
copy div "APMSE-I-0034"
